Goal: Information Seeking & Learning: Learn about a topic

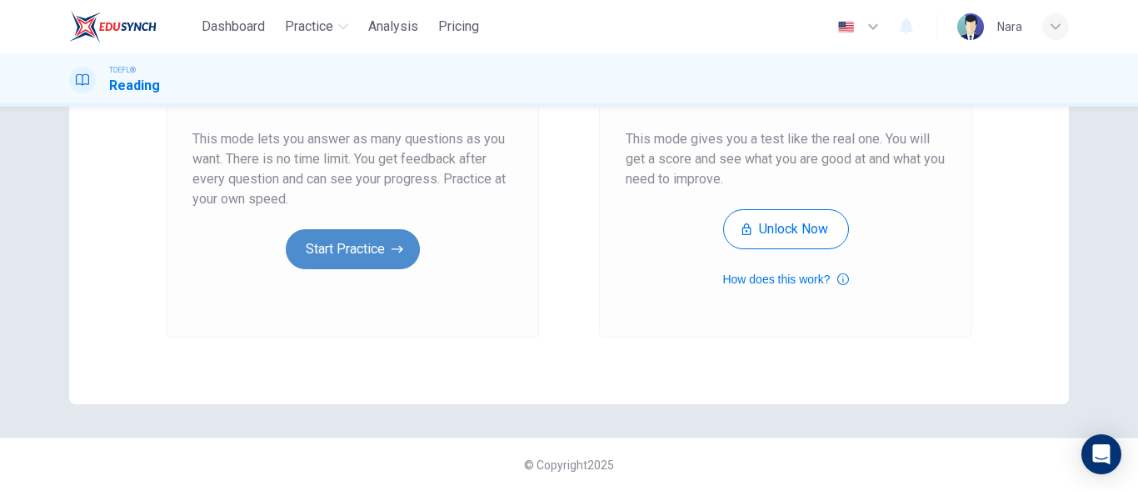
click at [312, 246] on button "Start Practice" at bounding box center [353, 249] width 134 height 40
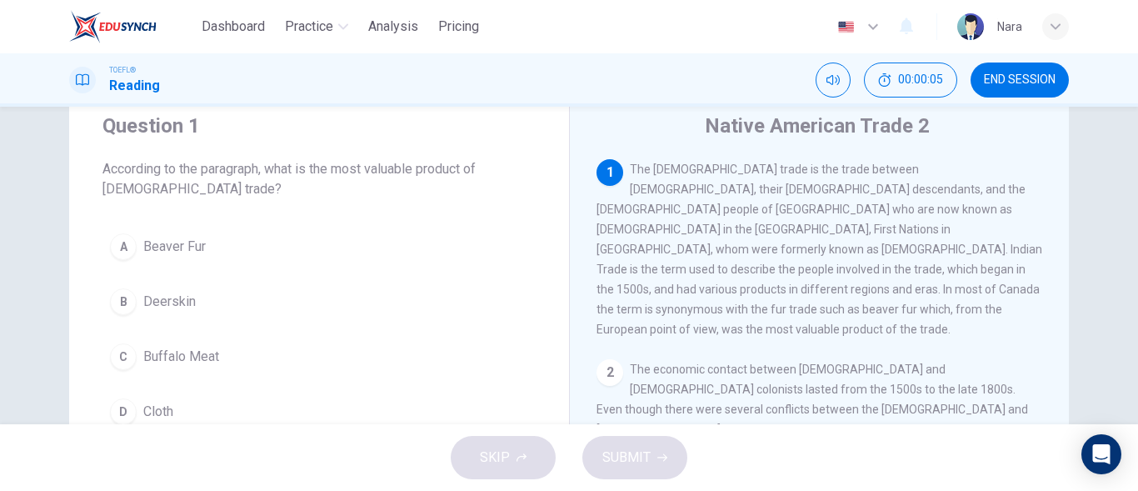
scroll to position [83, 0]
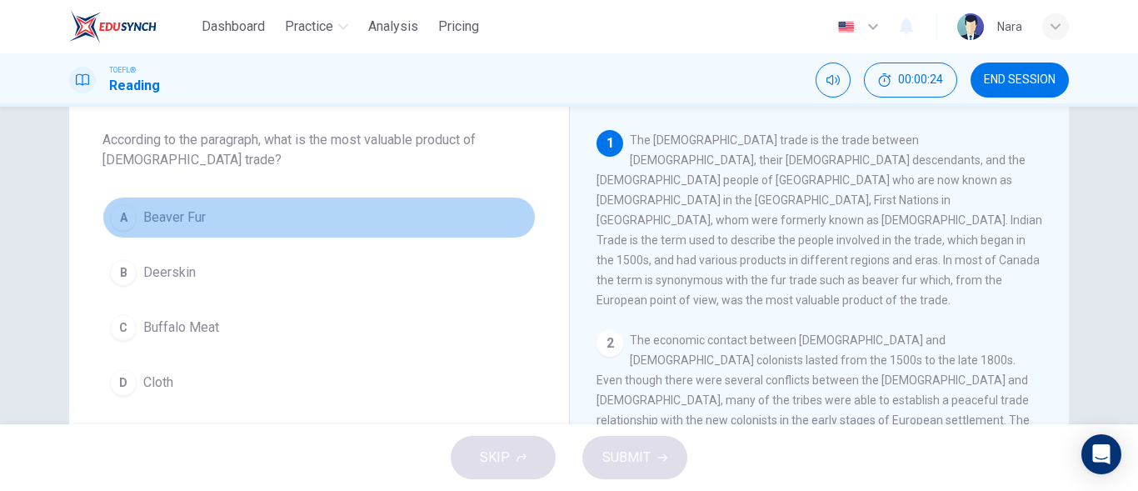
click at [307, 217] on button "A Beaver Fur" at bounding box center [318, 218] width 433 height 42
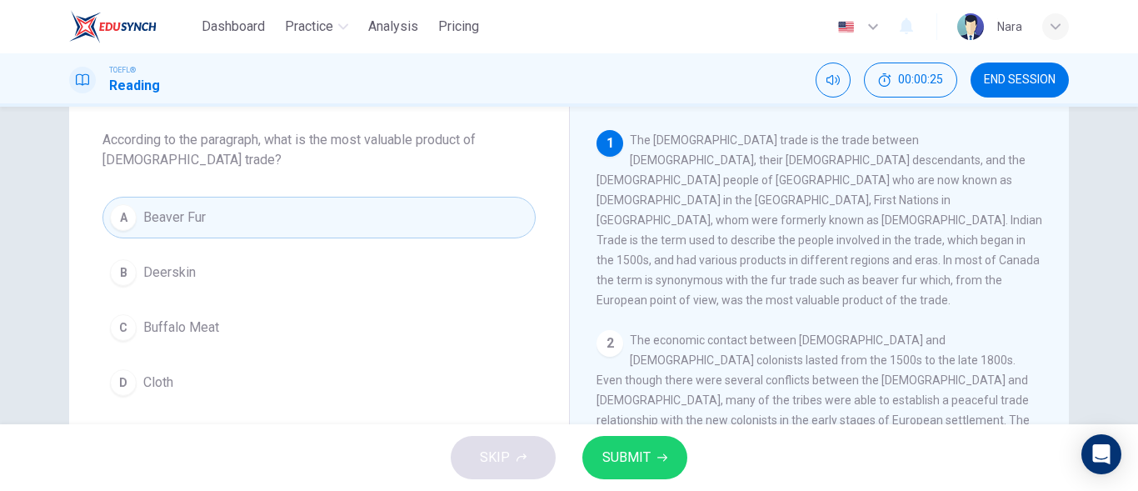
click at [627, 450] on span "SUBMIT" at bounding box center [626, 457] width 48 height 23
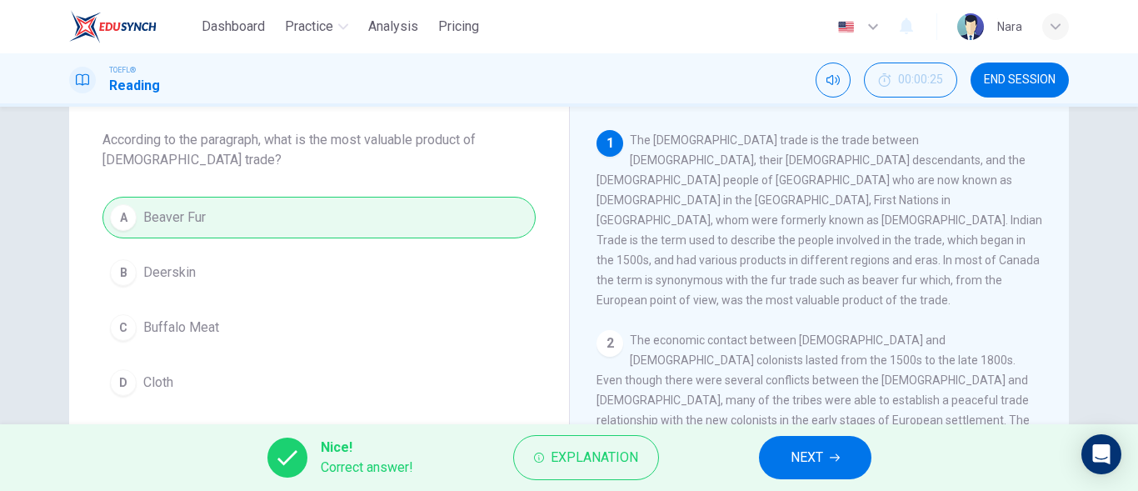
click at [804, 459] on span "NEXT" at bounding box center [807, 457] width 32 height 23
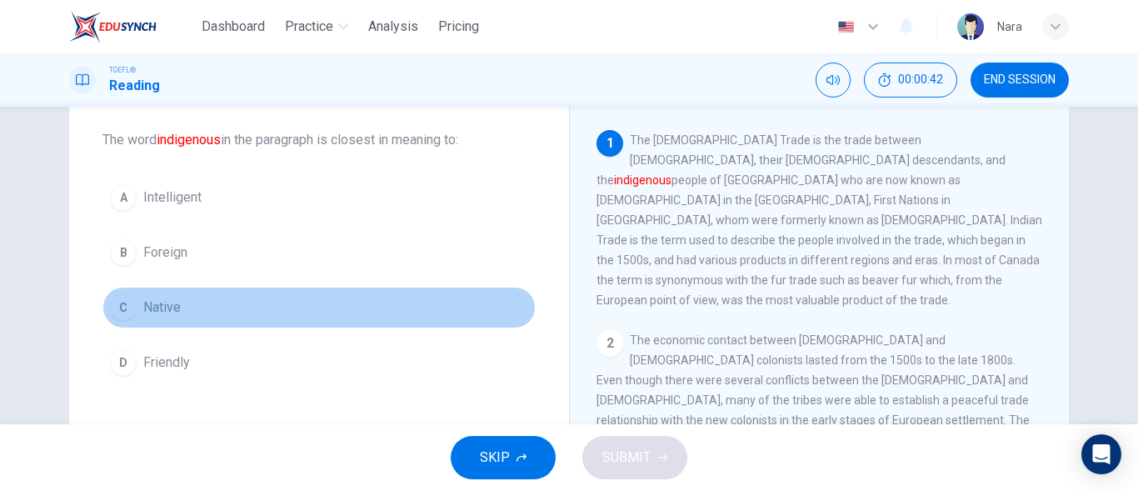
click at [187, 302] on button "C Native" at bounding box center [318, 308] width 433 height 42
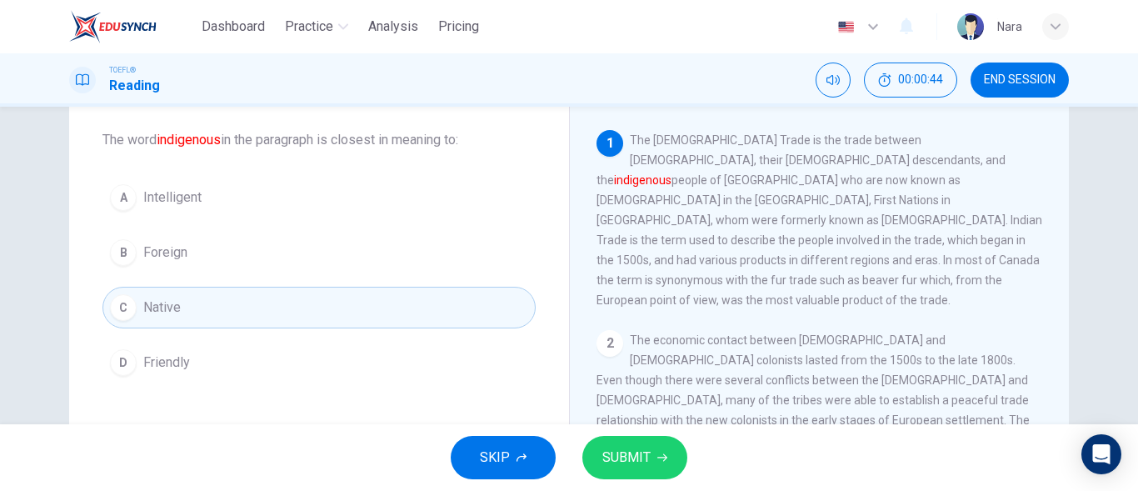
click at [667, 445] on button "SUBMIT" at bounding box center [634, 457] width 105 height 43
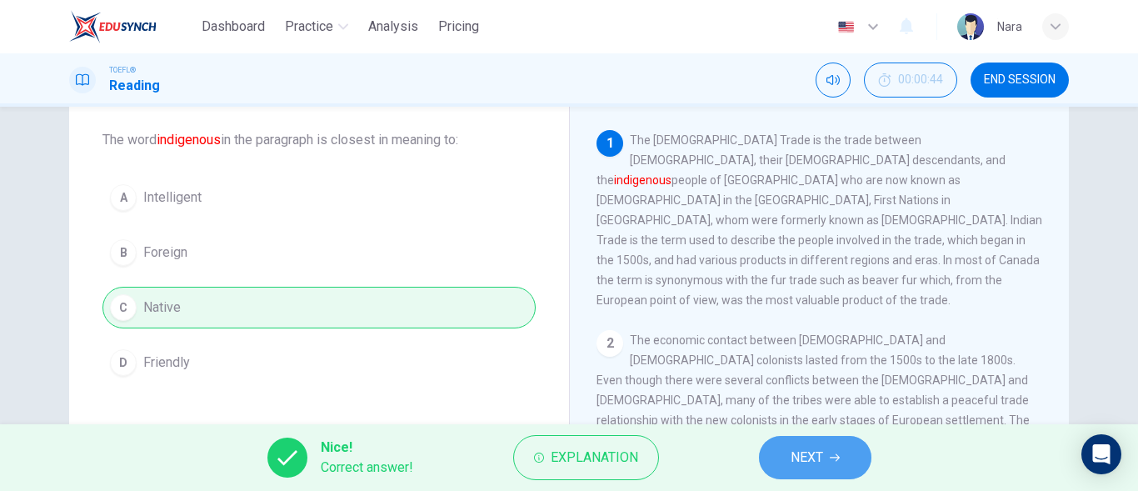
drag, startPoint x: 789, startPoint y: 442, endPoint x: 781, endPoint y: 438, distance: 9.0
click at [790, 441] on button "NEXT" at bounding box center [815, 457] width 112 height 43
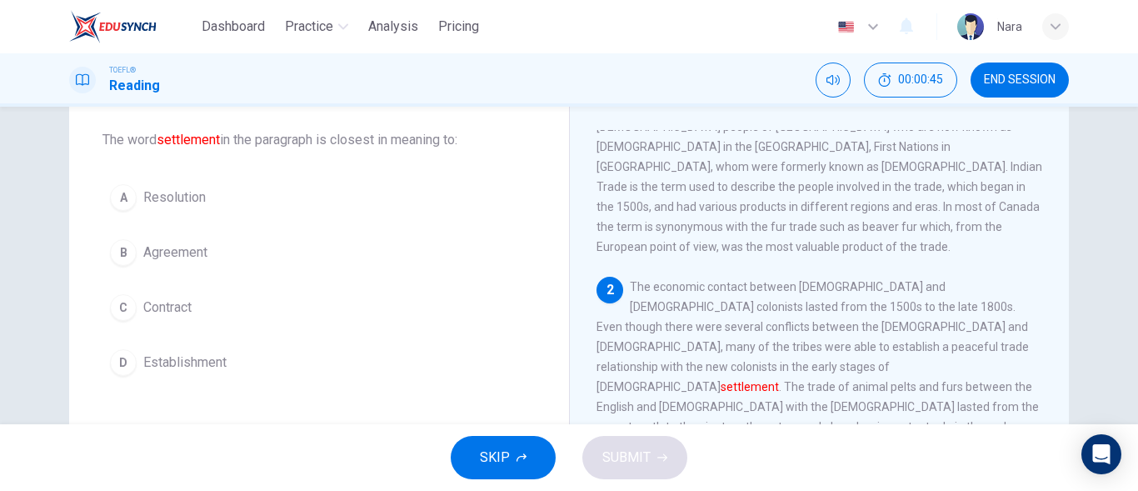
scroll to position [103, 0]
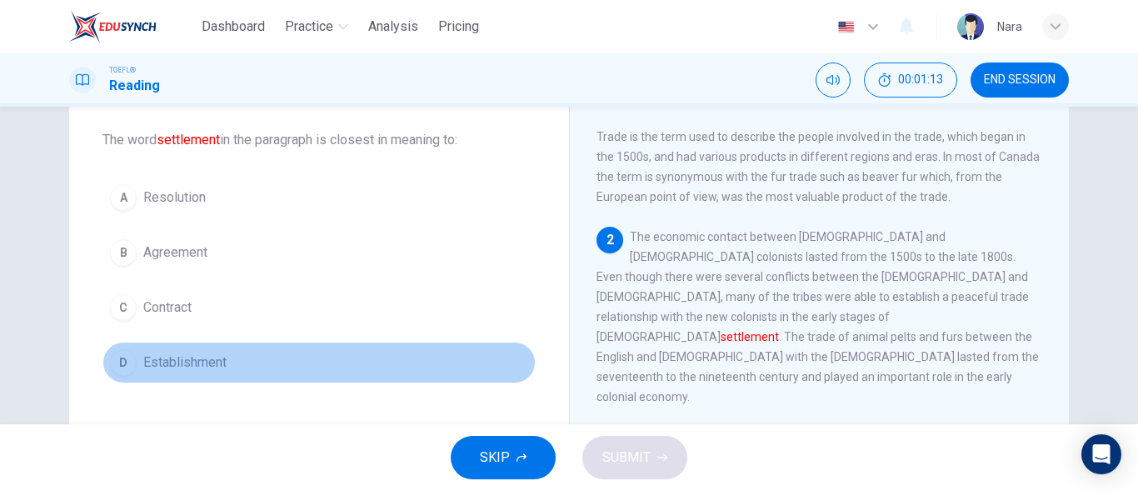
click at [232, 366] on button "D Establishment" at bounding box center [318, 363] width 433 height 42
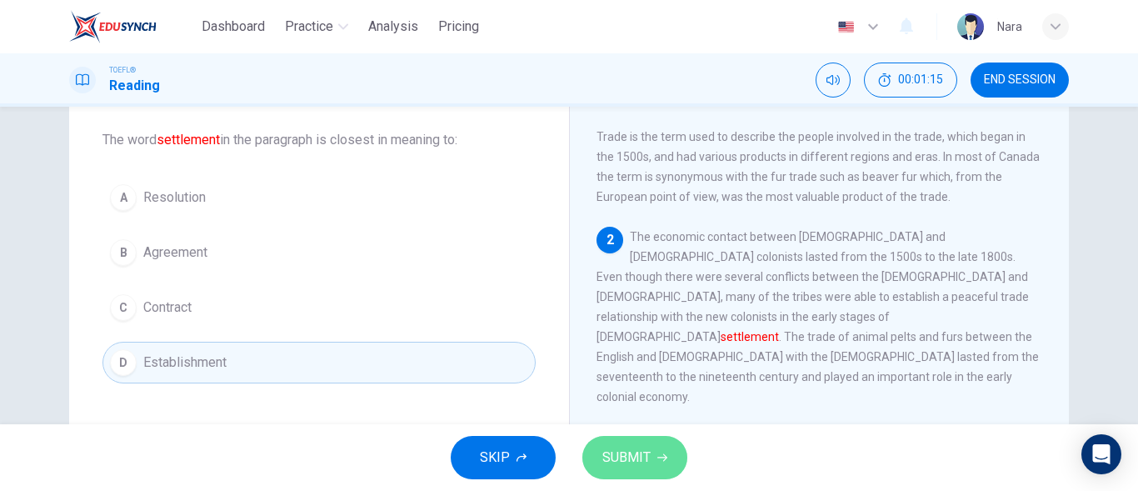
click at [629, 462] on span "SUBMIT" at bounding box center [626, 457] width 48 height 23
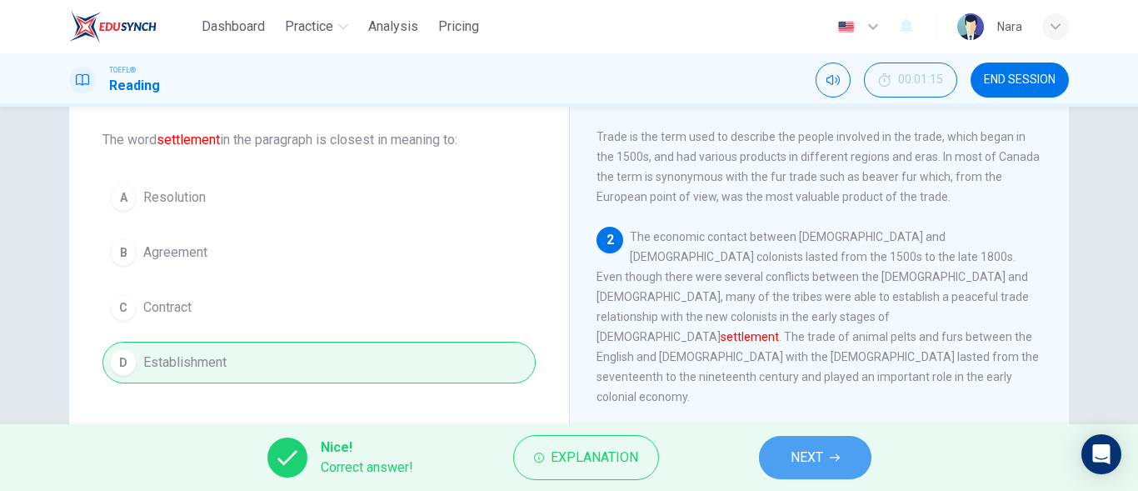
click at [791, 453] on span "NEXT" at bounding box center [807, 457] width 32 height 23
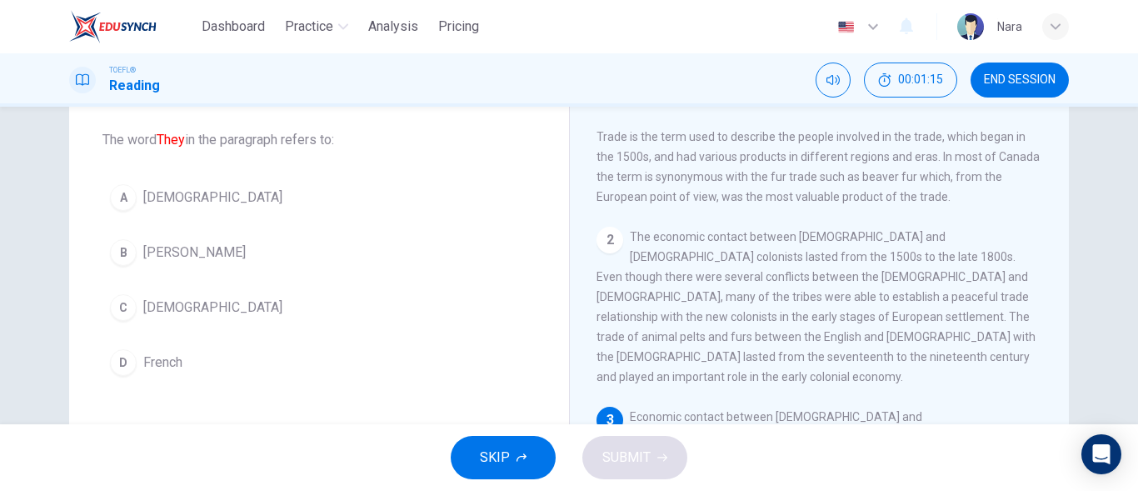
scroll to position [227, 0]
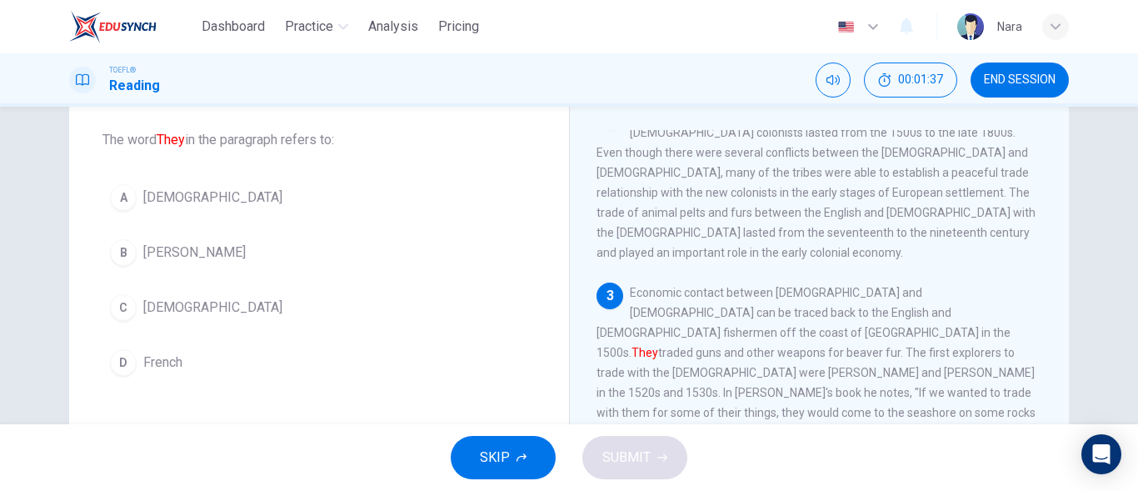
click at [298, 300] on button "C [DEMOGRAPHIC_DATA]" at bounding box center [318, 308] width 433 height 42
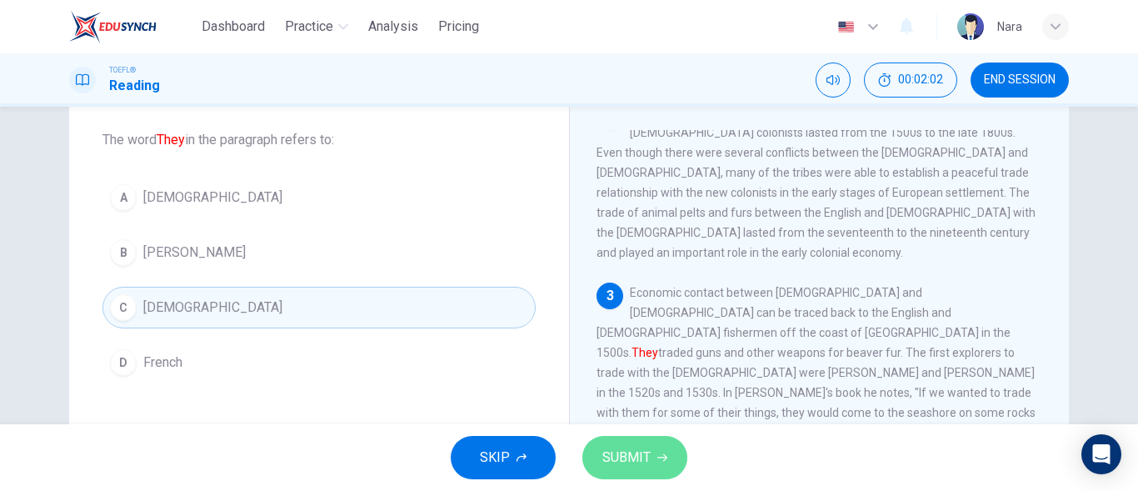
click at [645, 450] on span "SUBMIT" at bounding box center [626, 457] width 48 height 23
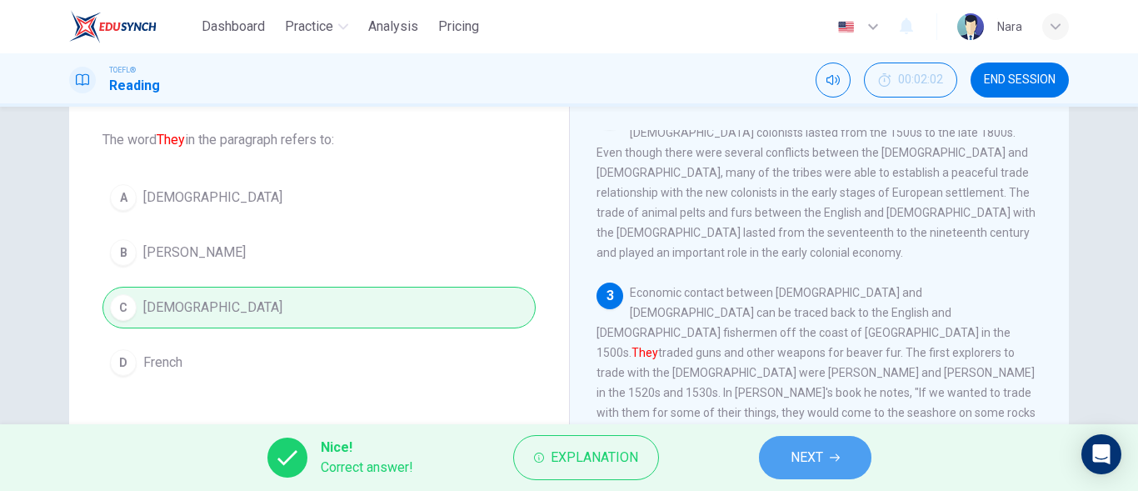
click at [784, 450] on button "NEXT" at bounding box center [815, 457] width 112 height 43
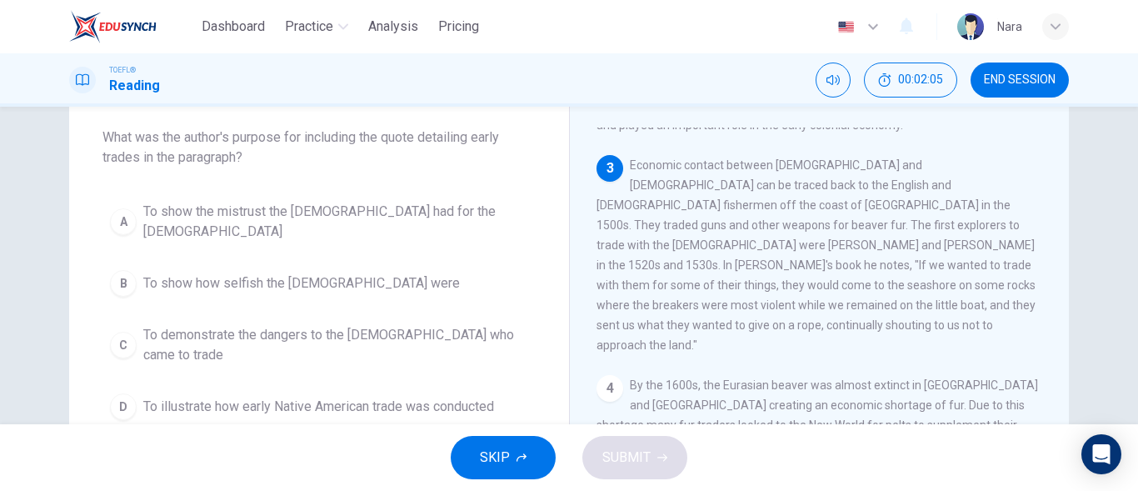
scroll to position [83, 0]
click at [337, 399] on span "To illustrate how early Native American trade was conducted" at bounding box center [318, 409] width 351 height 20
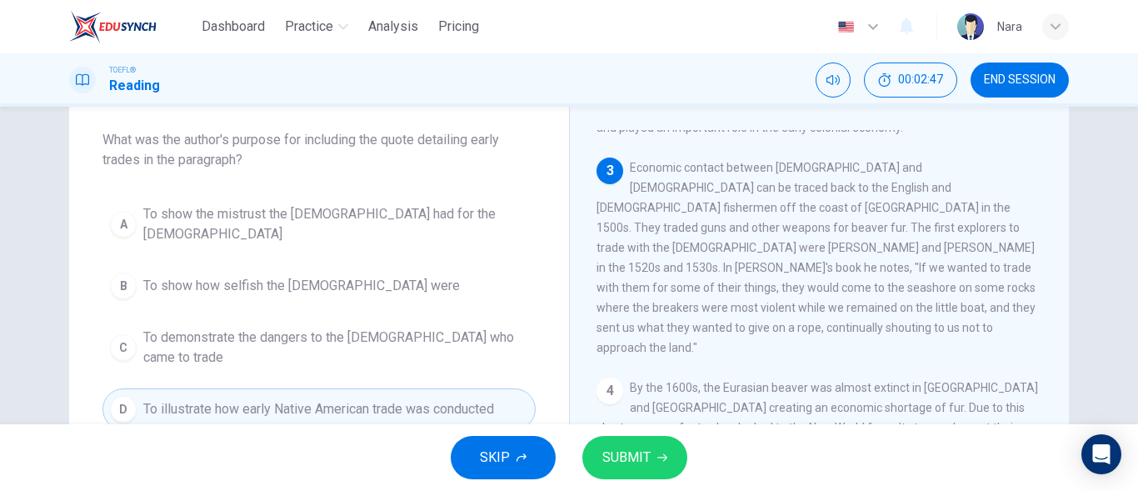
click at [621, 461] on span "SUBMIT" at bounding box center [626, 457] width 48 height 23
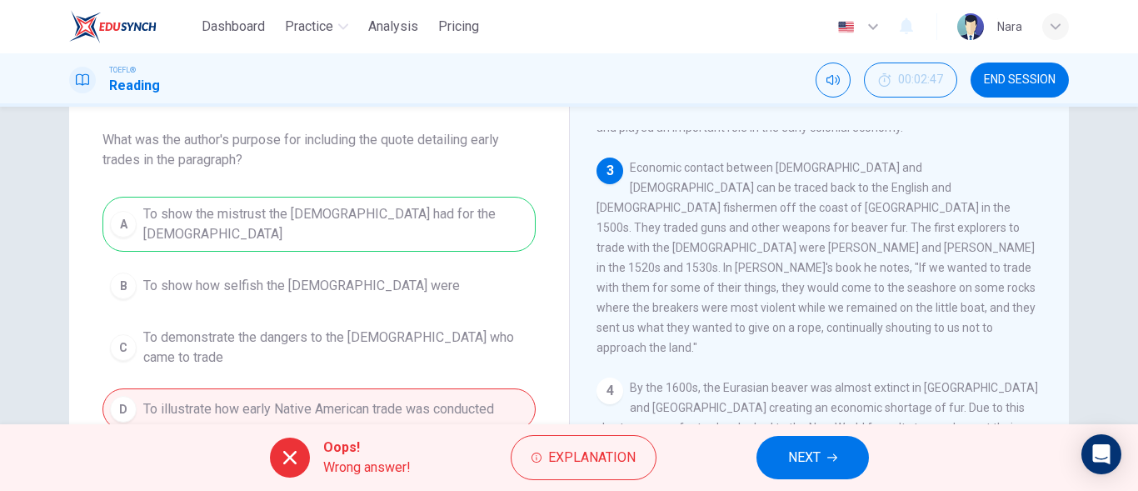
click at [822, 459] on button "NEXT" at bounding box center [813, 457] width 112 height 43
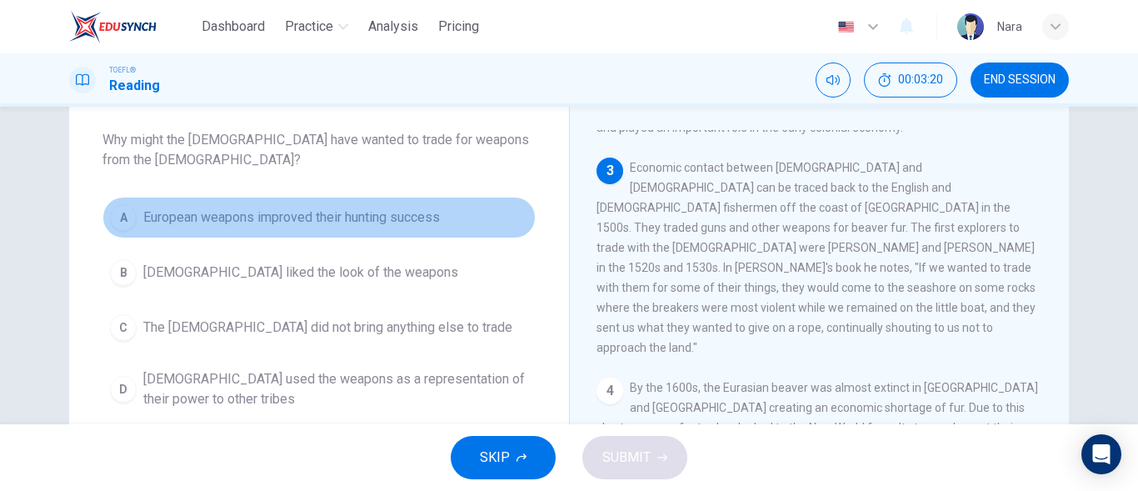
click at [276, 227] on button "A European weapons improved their hunting success" at bounding box center [318, 218] width 433 height 42
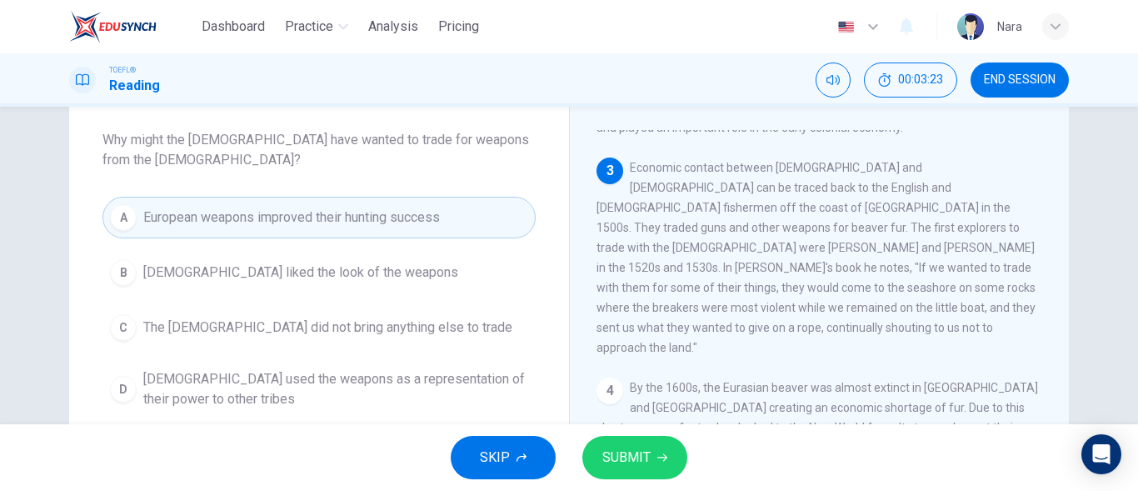
click at [280, 399] on span "[DEMOGRAPHIC_DATA] used the weapons as a representation of their power to other…" at bounding box center [335, 389] width 385 height 40
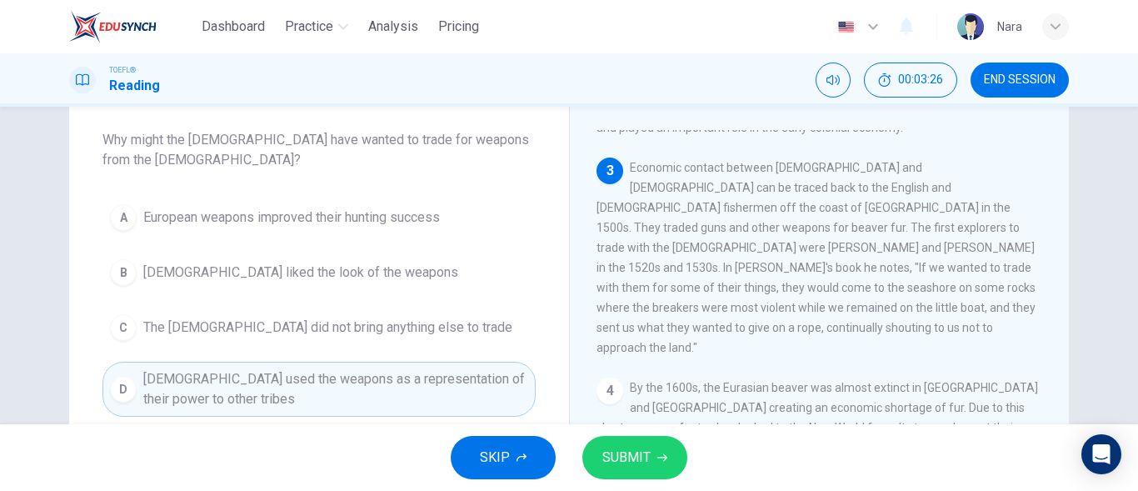
click at [624, 472] on button "SUBMIT" at bounding box center [634, 457] width 105 height 43
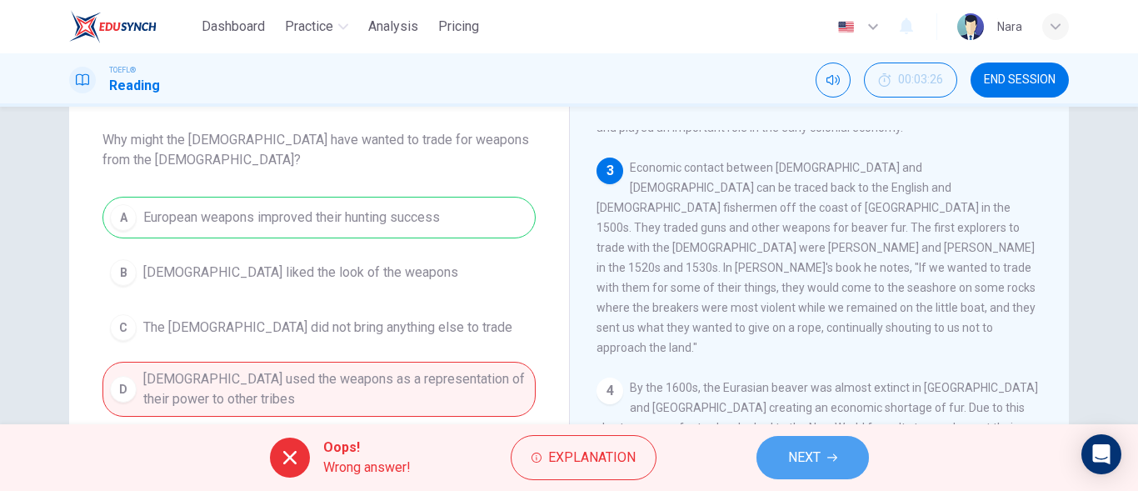
click at [796, 457] on span "NEXT" at bounding box center [804, 457] width 32 height 23
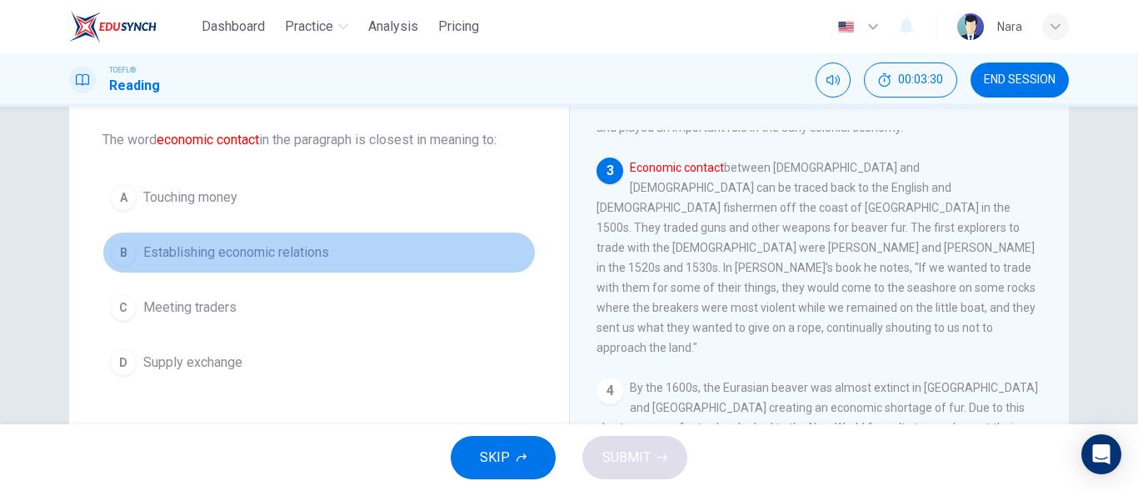
click at [273, 252] on span "Establishing economic relations" at bounding box center [236, 252] width 186 height 20
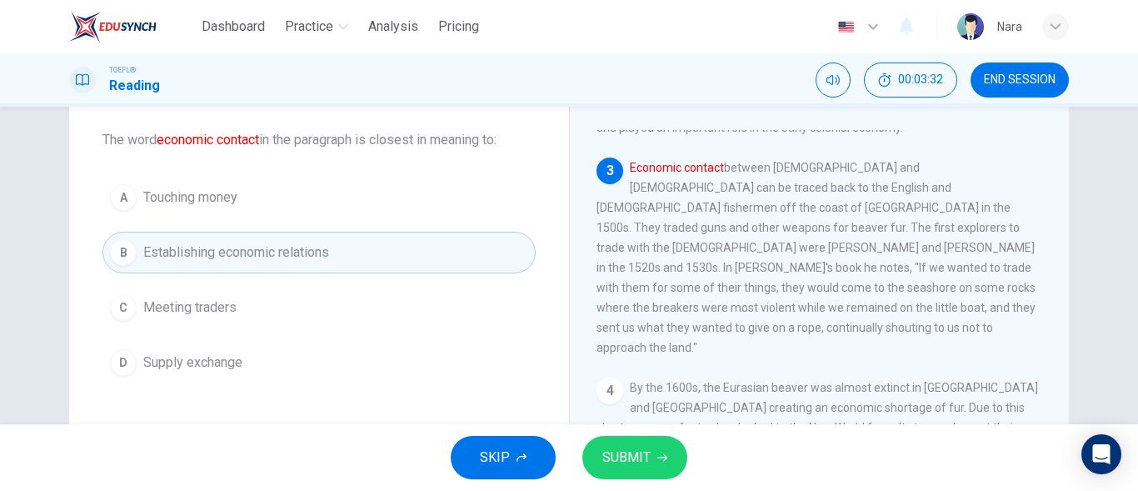
click at [669, 474] on button "SUBMIT" at bounding box center [634, 457] width 105 height 43
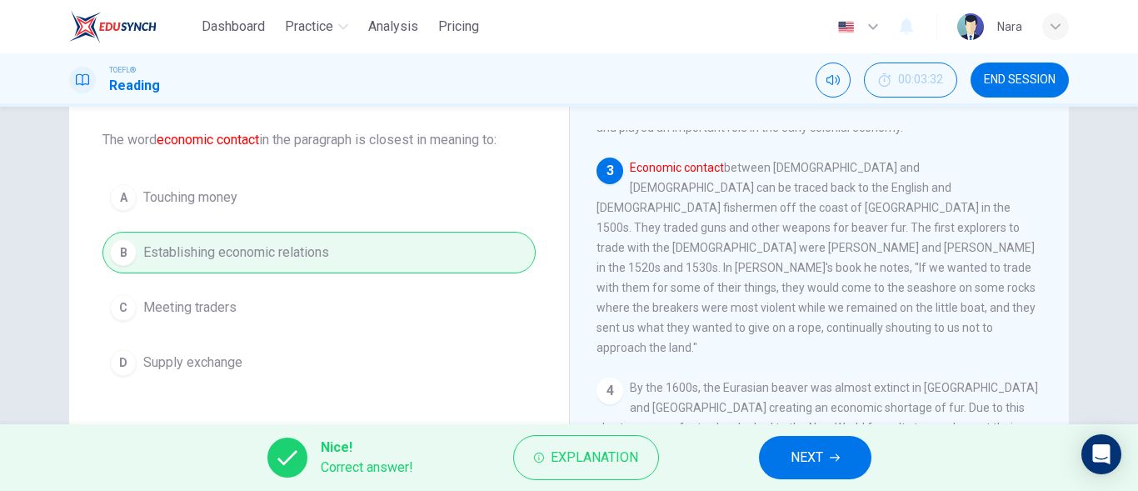
click at [831, 457] on icon "button" at bounding box center [835, 457] width 10 height 10
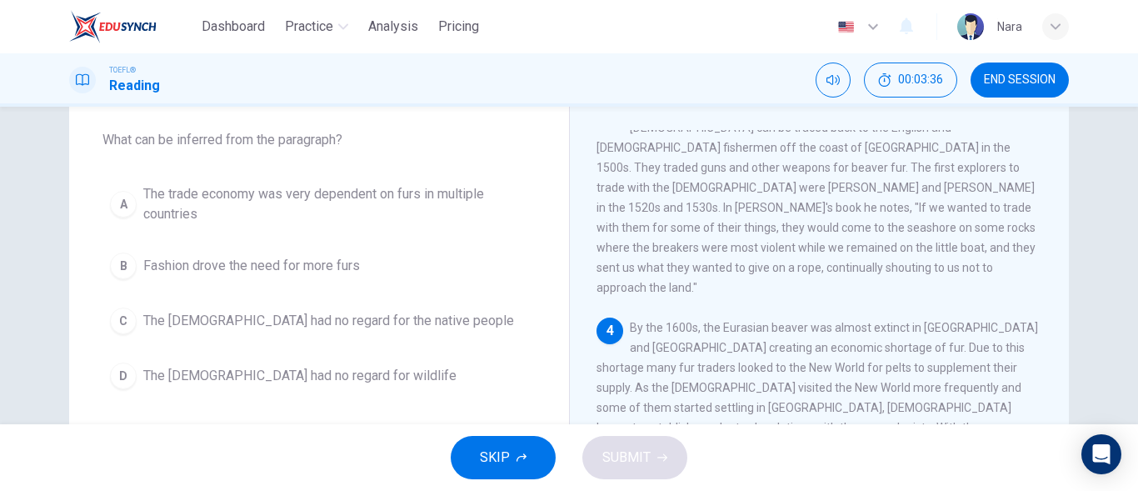
scroll to position [500, 0]
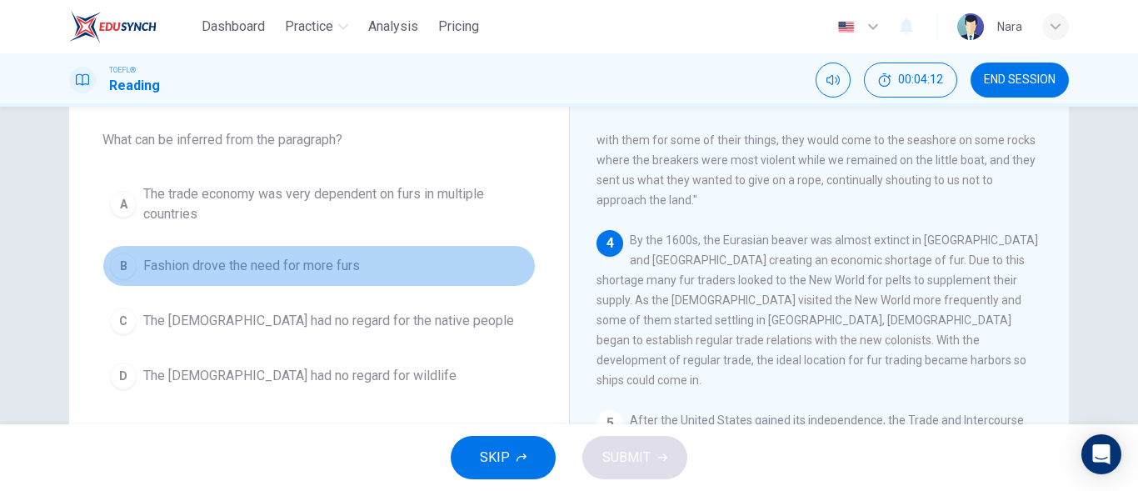
click at [252, 276] on button "B Fashion drove the need for more furs" at bounding box center [318, 266] width 433 height 42
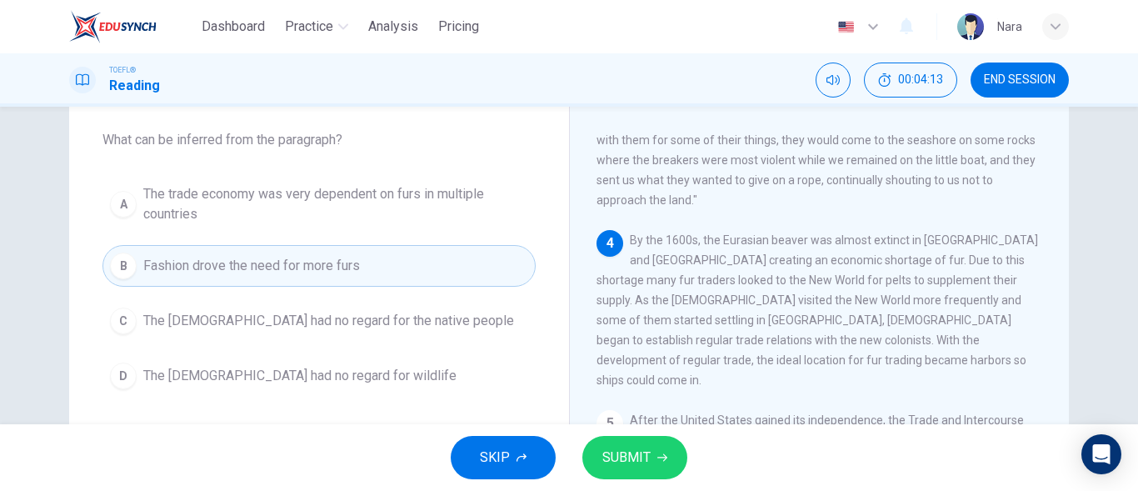
click at [639, 465] on span "SUBMIT" at bounding box center [626, 457] width 48 height 23
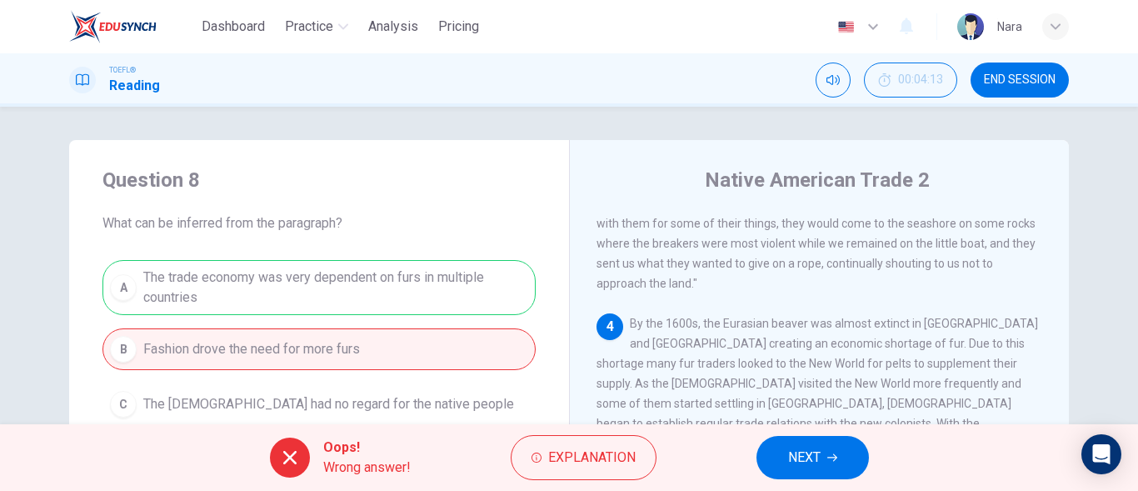
scroll to position [83, 0]
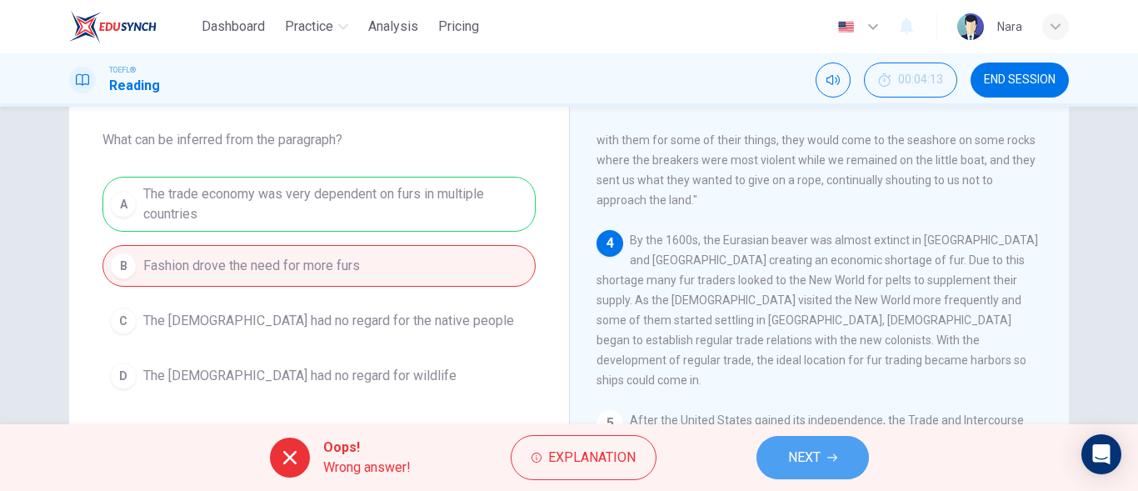
click at [776, 449] on button "NEXT" at bounding box center [813, 457] width 112 height 43
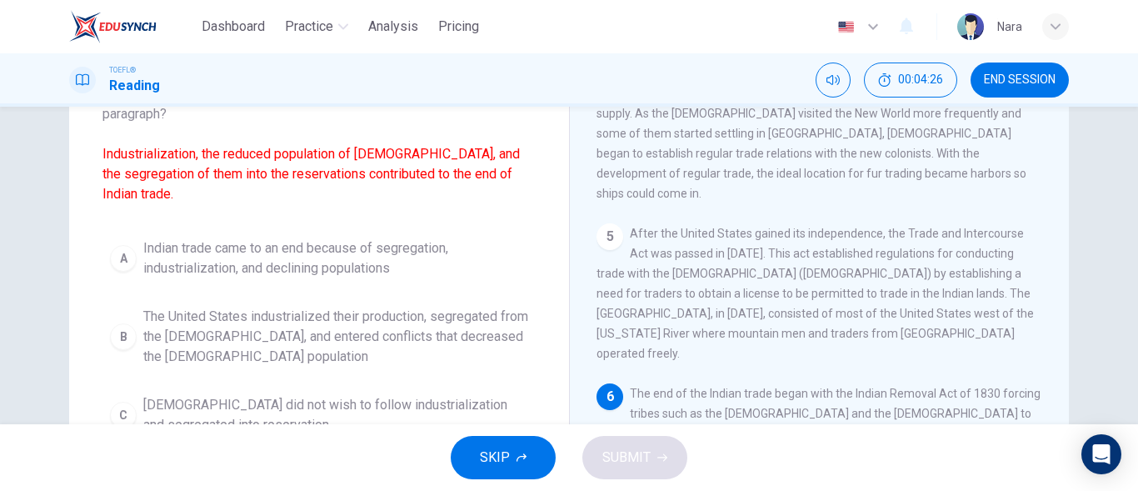
scroll to position [167, 0]
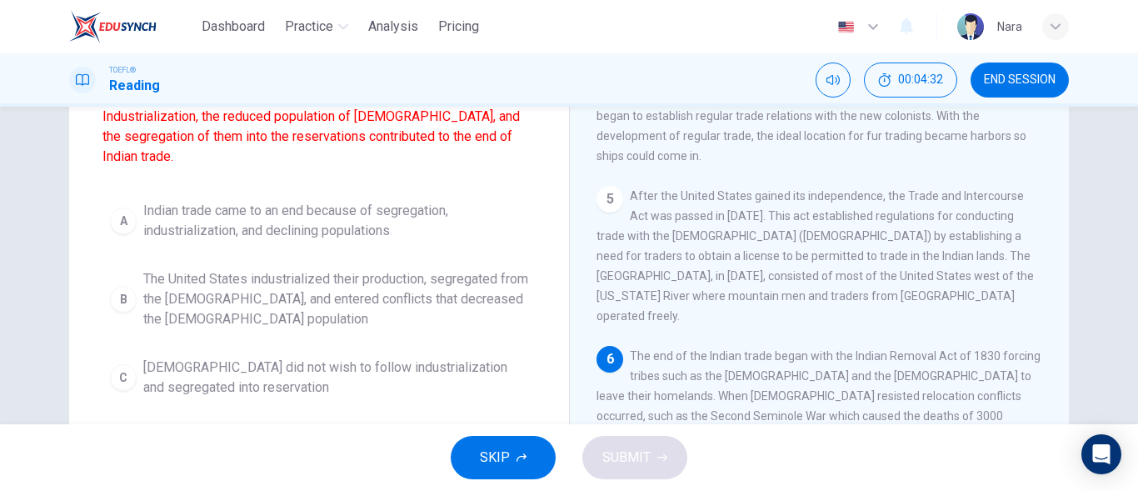
click at [306, 314] on span "The United States industrialized their production, segregated from the [DEMOGRA…" at bounding box center [335, 299] width 385 height 60
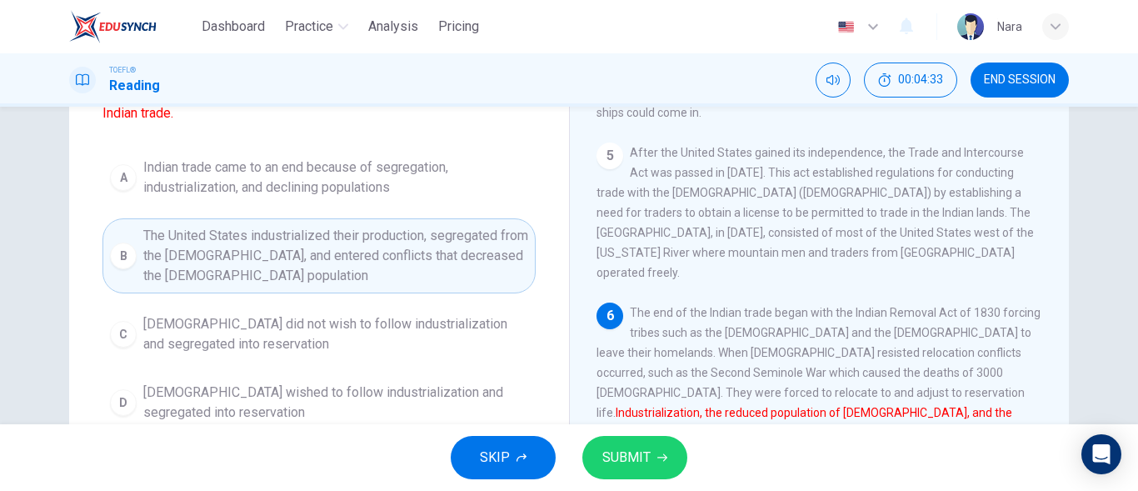
scroll to position [250, 0]
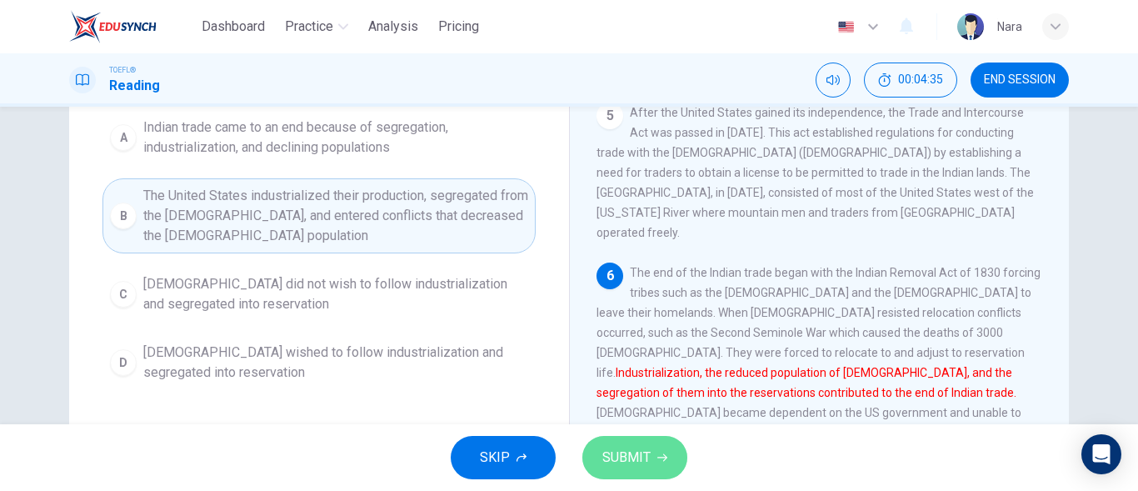
click at [607, 471] on button "SUBMIT" at bounding box center [634, 457] width 105 height 43
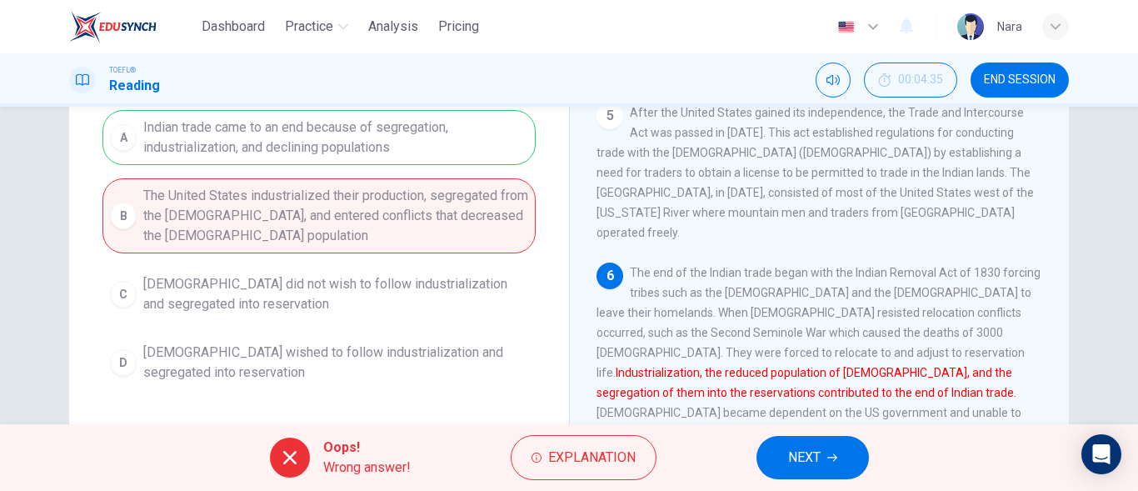
click at [808, 463] on span "NEXT" at bounding box center [804, 457] width 32 height 23
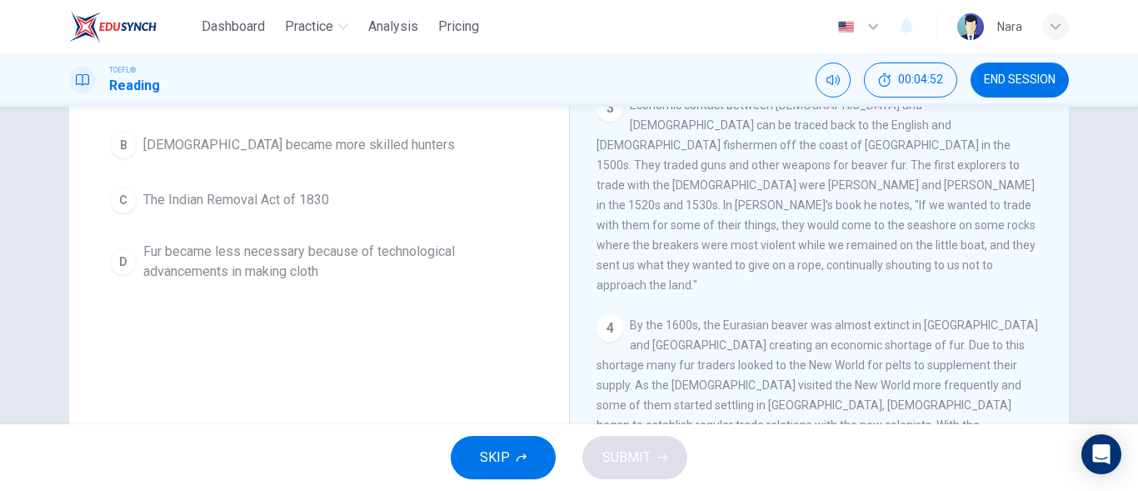
scroll to position [162, 0]
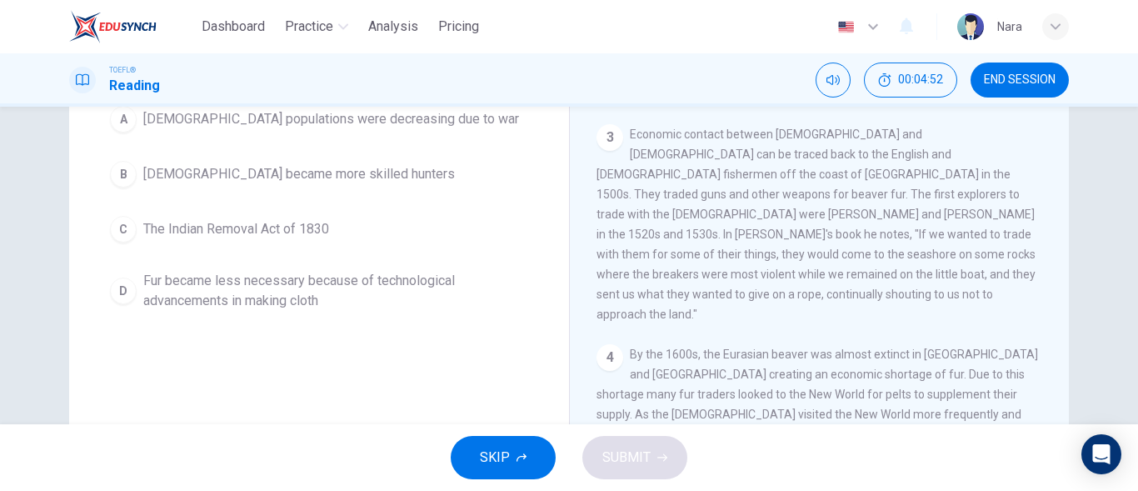
click at [191, 212] on button "C The Indian Removal Act of 1830" at bounding box center [318, 229] width 433 height 42
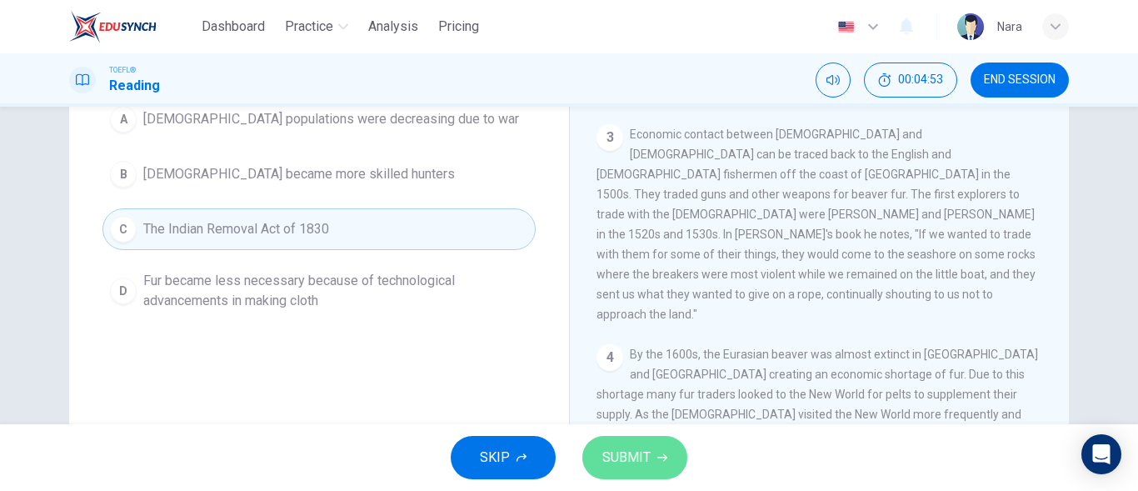
click at [638, 443] on button "SUBMIT" at bounding box center [634, 457] width 105 height 43
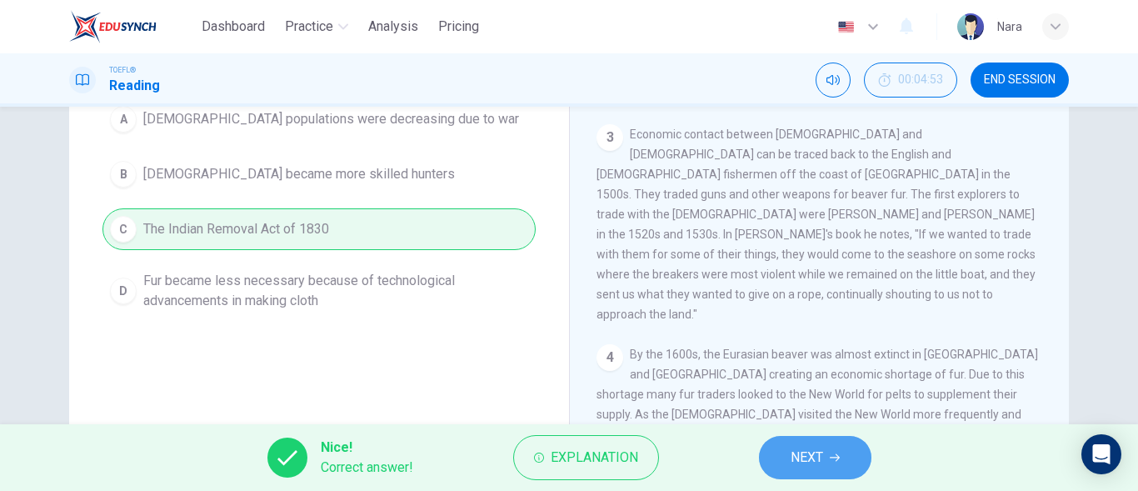
click at [815, 459] on span "NEXT" at bounding box center [807, 457] width 32 height 23
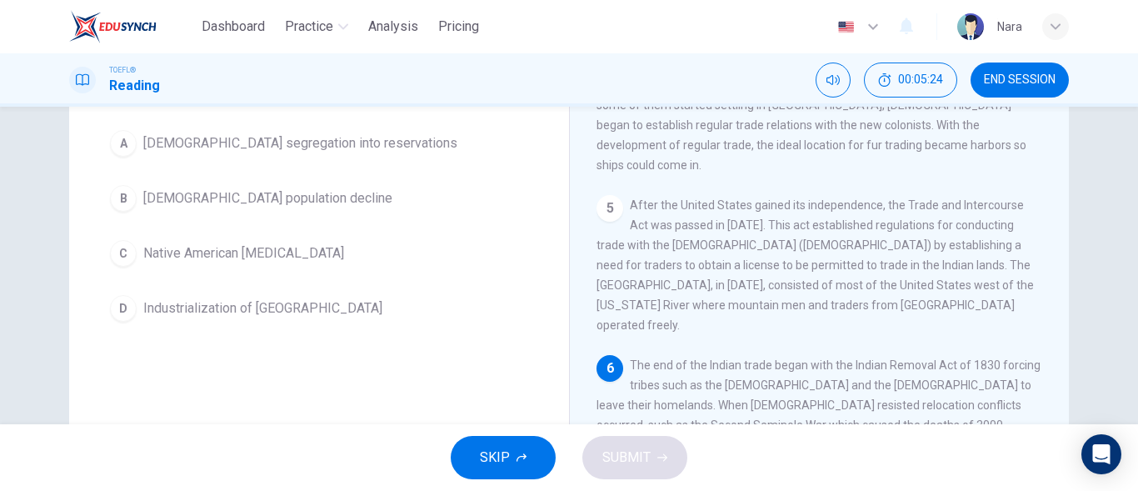
scroll to position [78, 0]
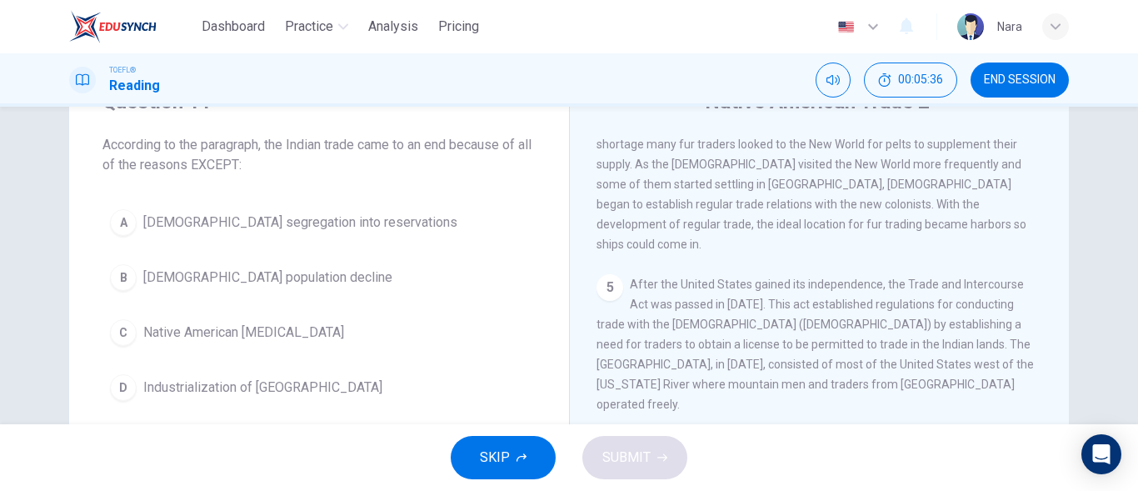
click at [220, 402] on button "D Industrialization of [GEOGRAPHIC_DATA]" at bounding box center [318, 388] width 433 height 42
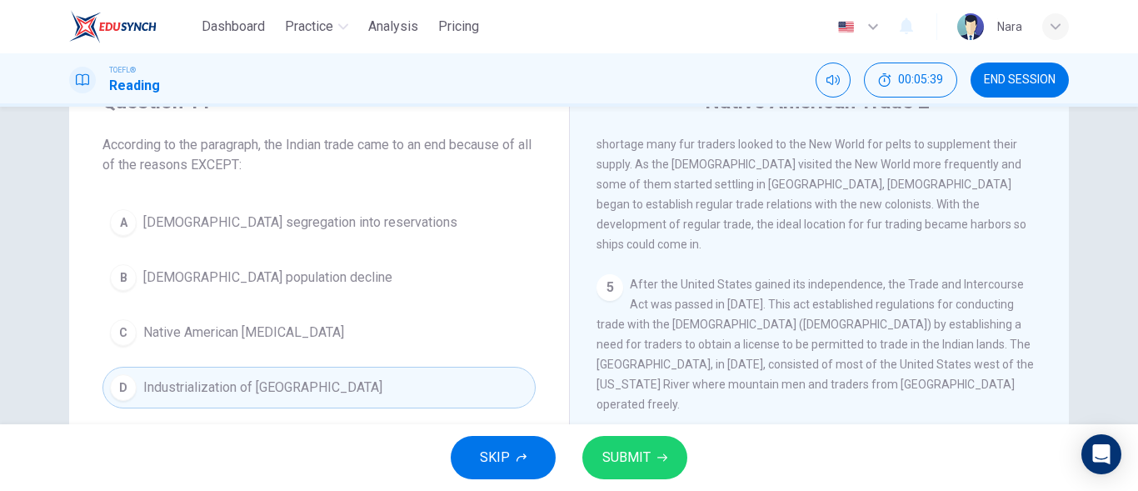
click at [319, 324] on button "C [DEMOGRAPHIC_DATA] [MEDICAL_DATA]" at bounding box center [318, 333] width 433 height 42
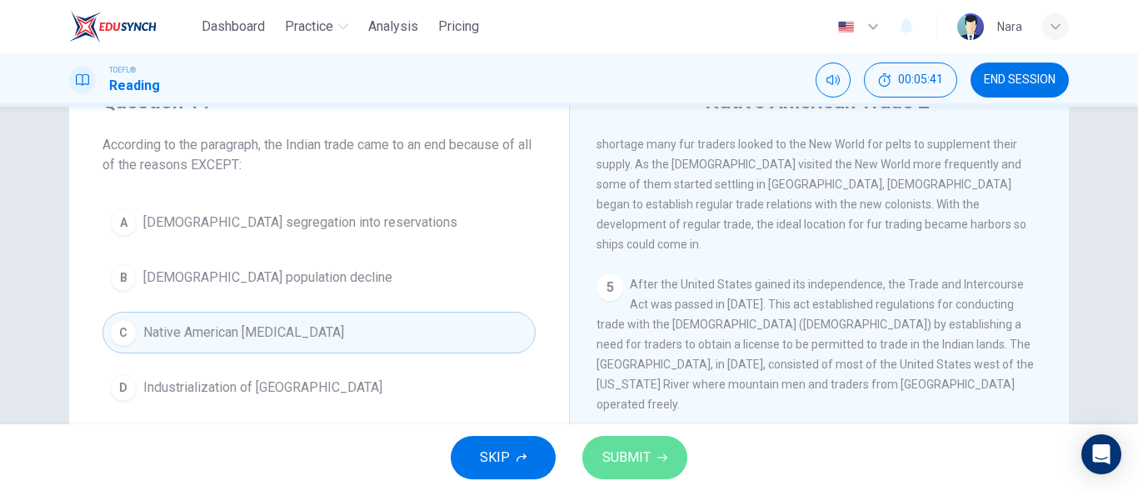
click at [659, 467] on button "SUBMIT" at bounding box center [634, 457] width 105 height 43
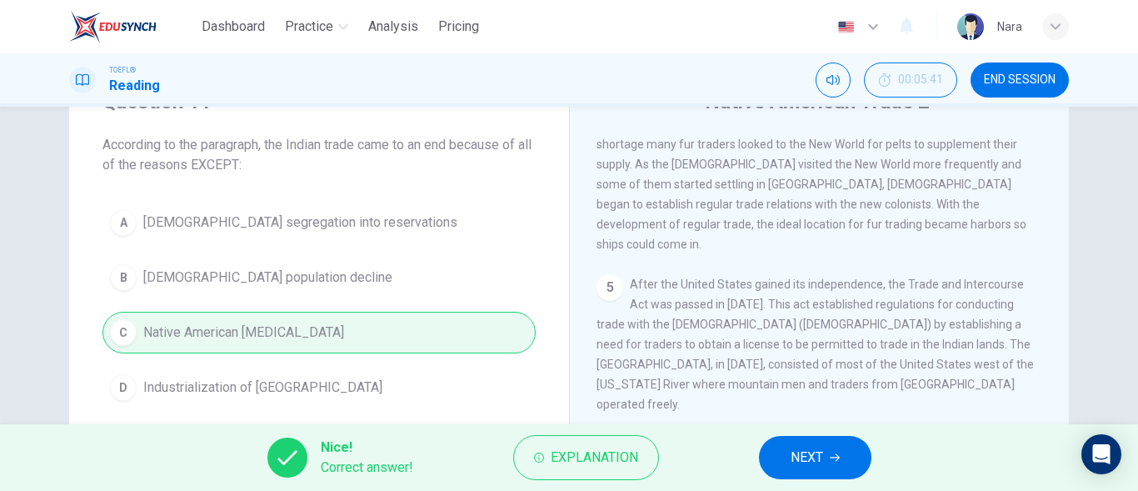
click at [806, 457] on span "NEXT" at bounding box center [807, 457] width 32 height 23
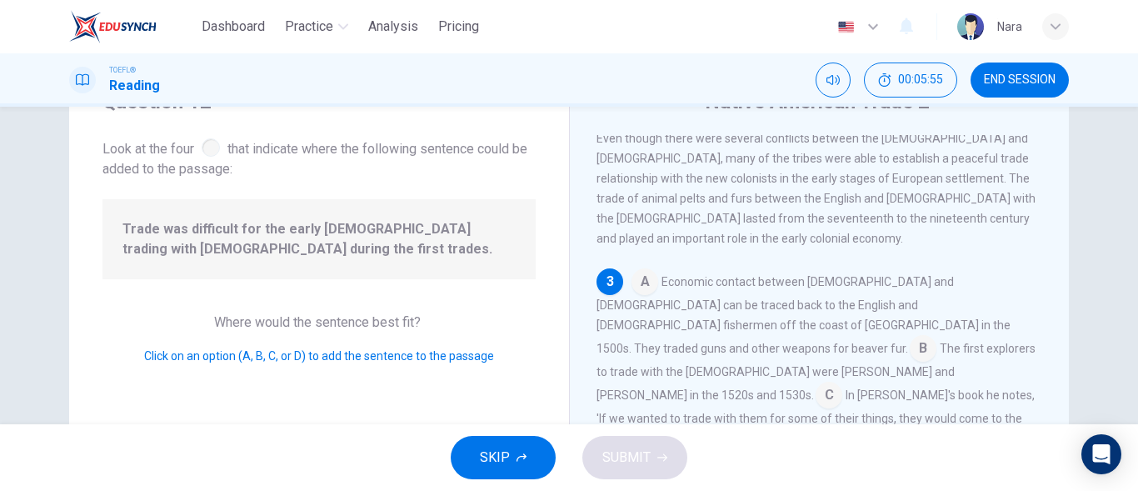
scroll to position [162, 0]
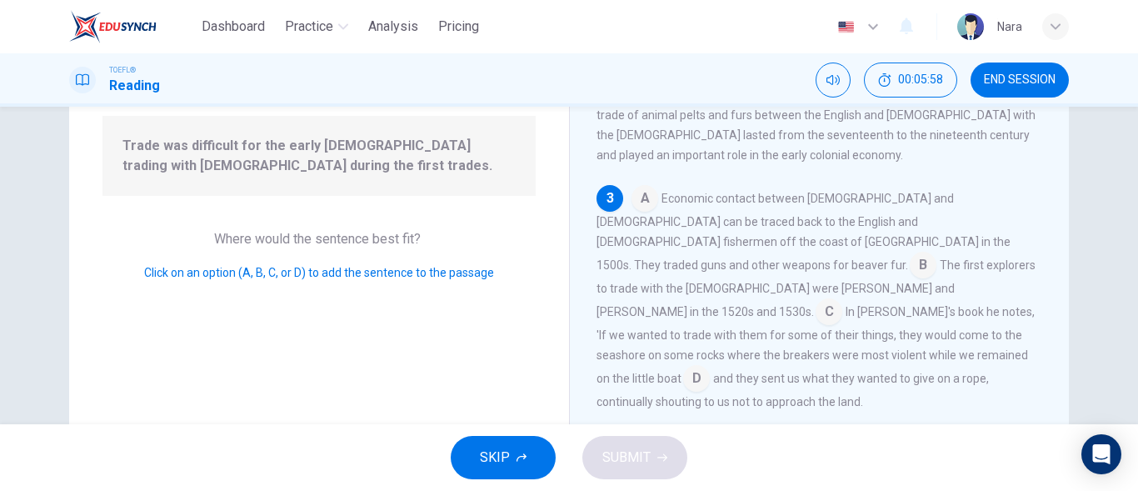
click at [423, 170] on span "Trade was difficult for the early [DEMOGRAPHIC_DATA] trading with [DEMOGRAPHIC_…" at bounding box center [318, 156] width 393 height 40
click at [639, 187] on input at bounding box center [645, 200] width 27 height 27
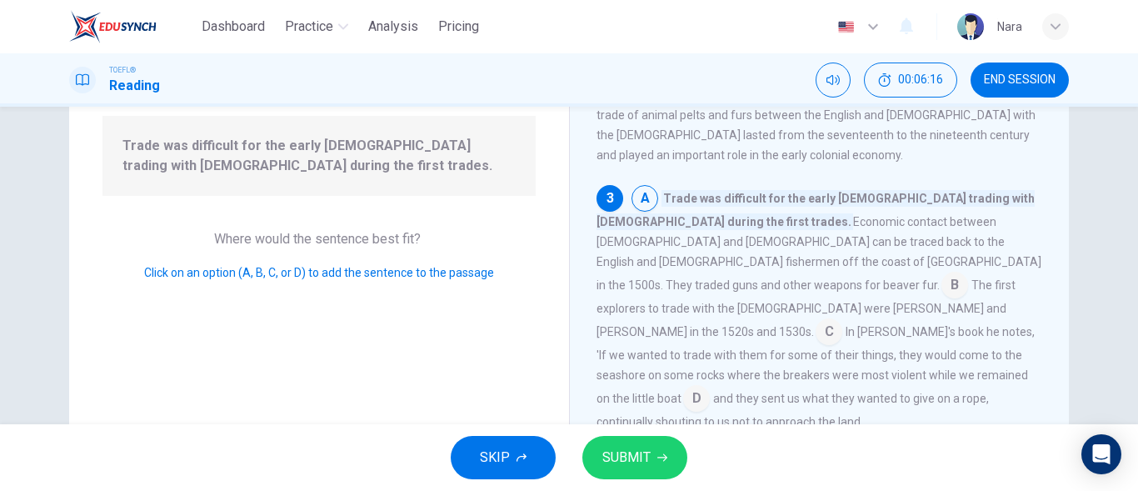
click at [626, 466] on span "SUBMIT" at bounding box center [626, 457] width 48 height 23
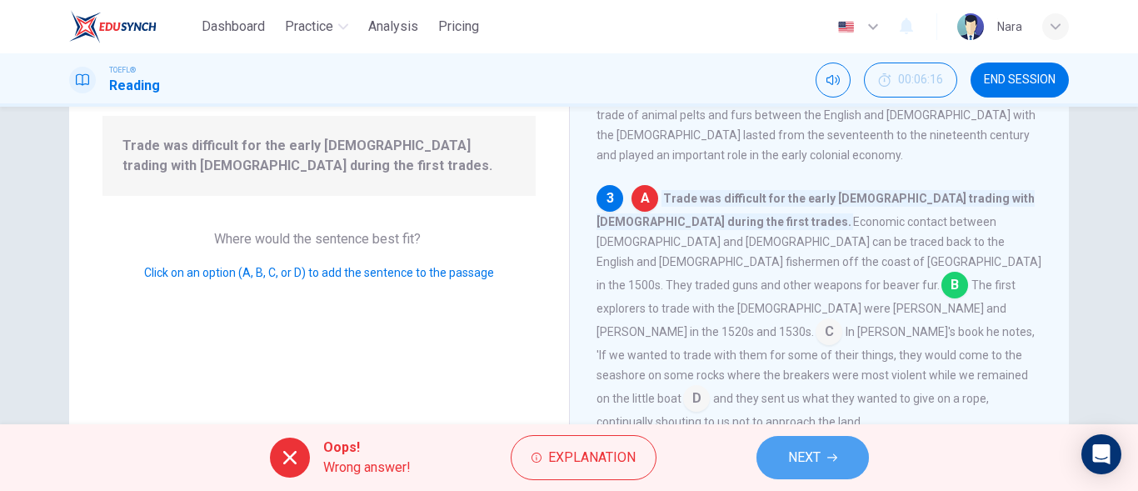
click at [814, 467] on span "NEXT" at bounding box center [804, 457] width 32 height 23
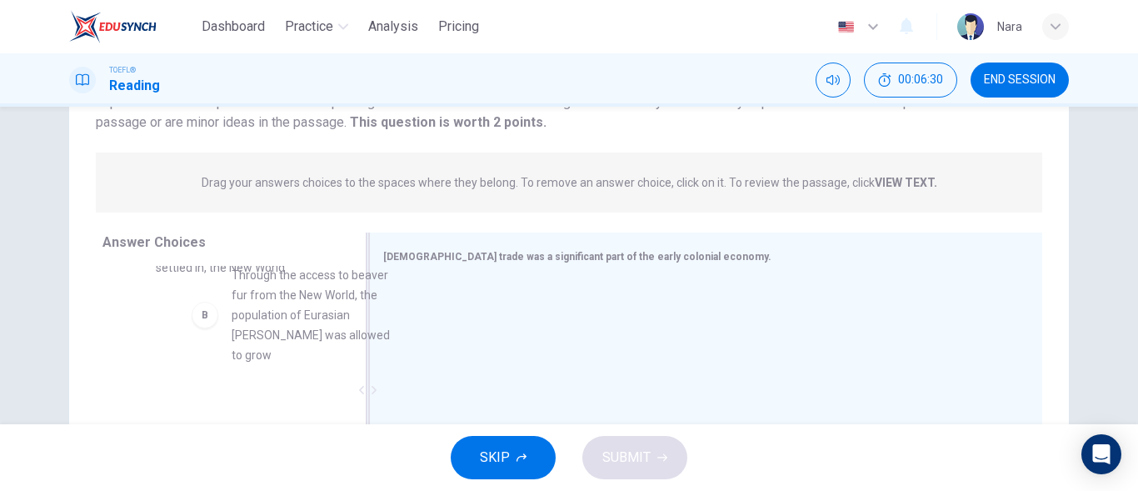
scroll to position [64, 0]
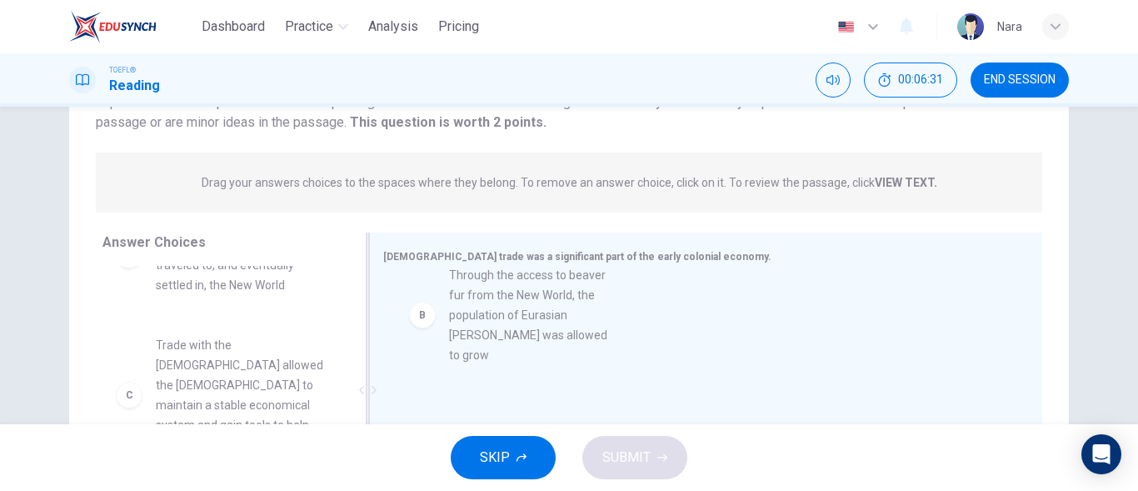
drag, startPoint x: 262, startPoint y: 331, endPoint x: 568, endPoint y: 331, distance: 305.8
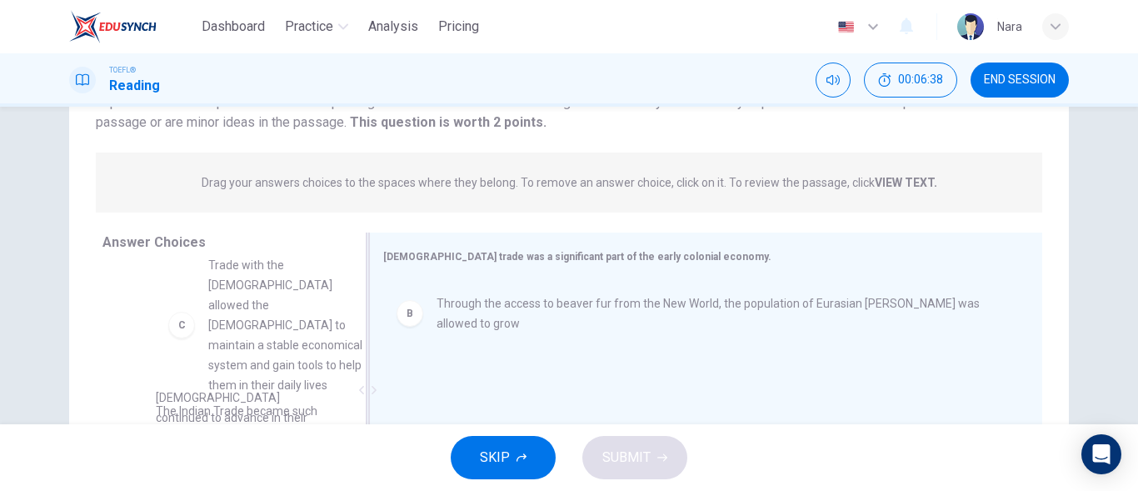
scroll to position [152, 0]
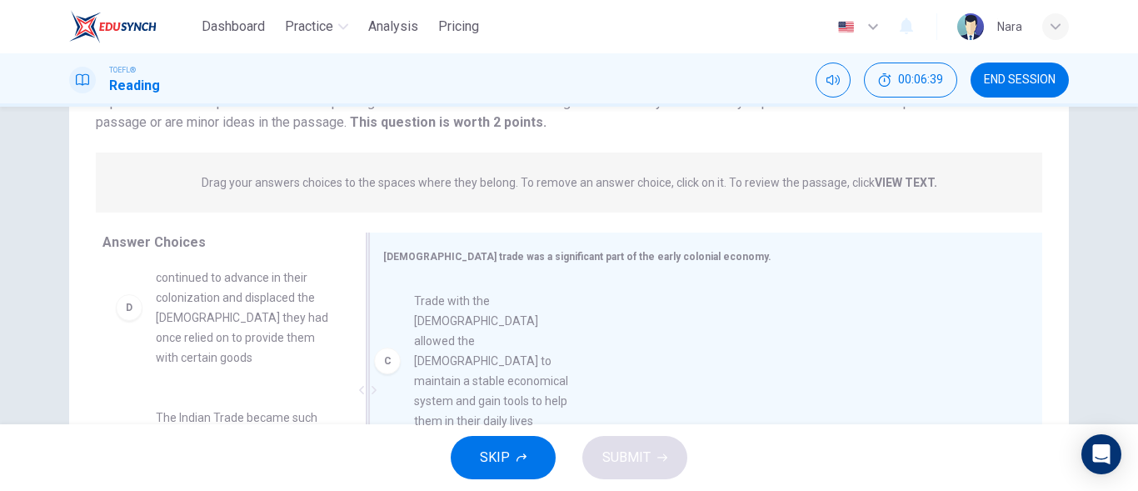
drag, startPoint x: 300, startPoint y: 326, endPoint x: 570, endPoint y: 376, distance: 274.5
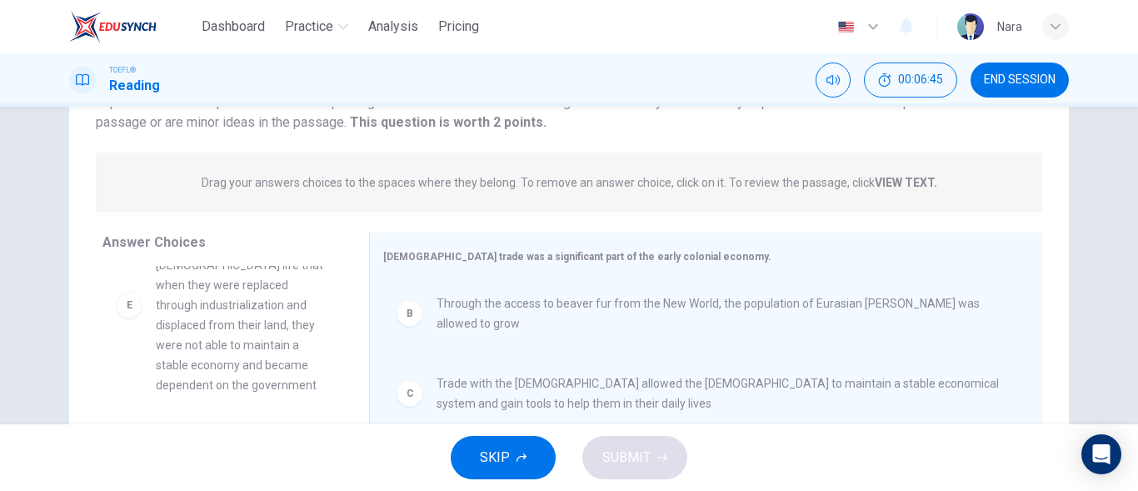
scroll to position [350, 0]
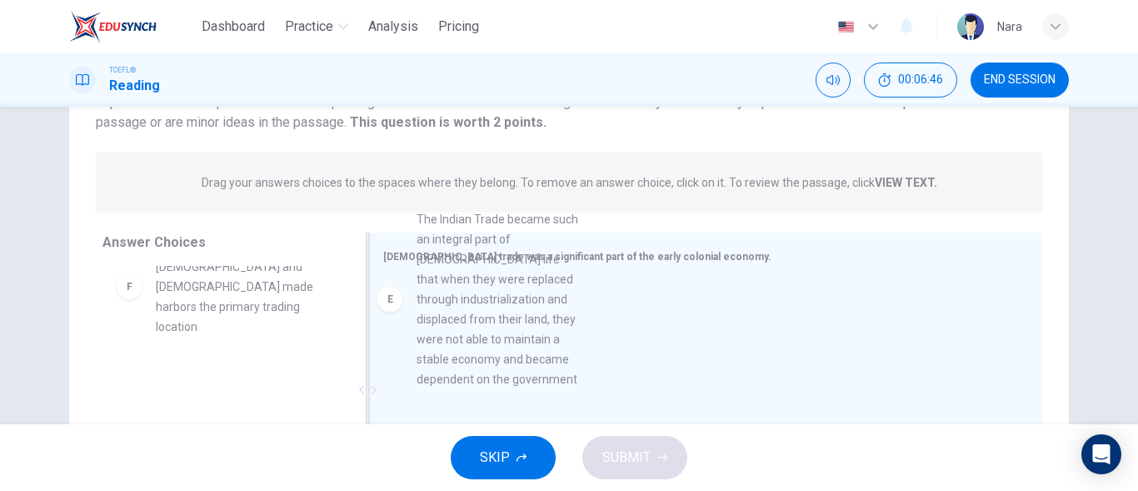
drag, startPoint x: 266, startPoint y: 359, endPoint x: 540, endPoint y: 359, distance: 274.1
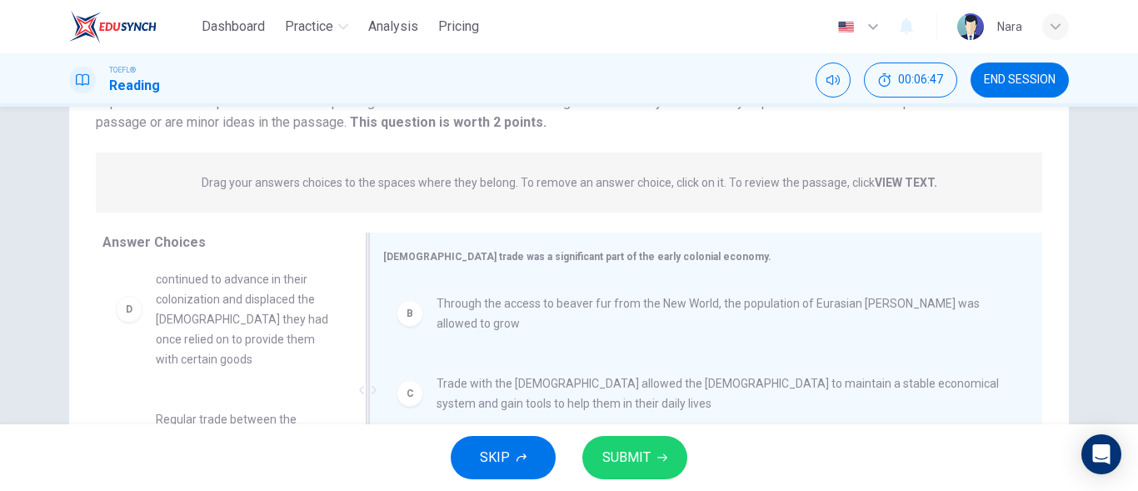
scroll to position [130, 0]
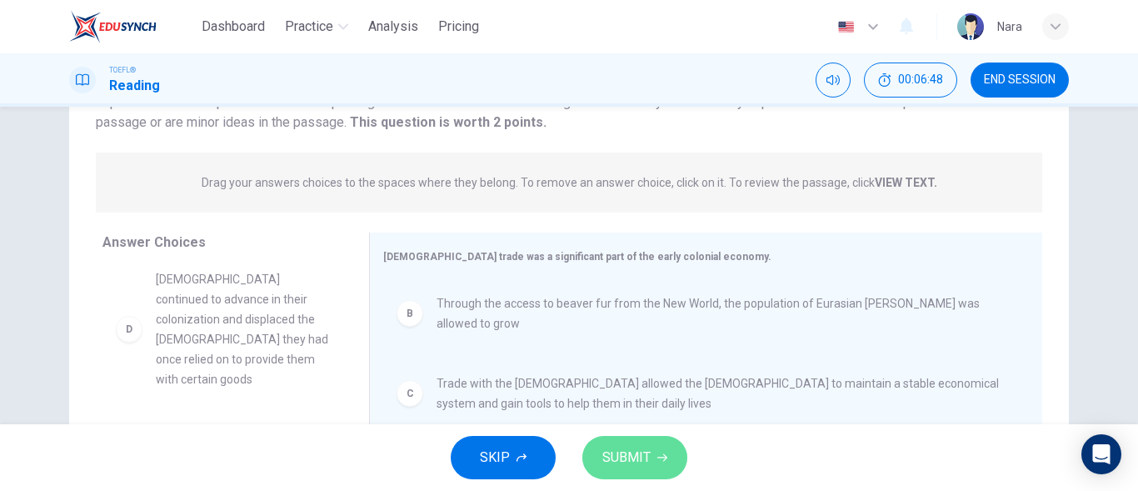
click at [646, 472] on button "SUBMIT" at bounding box center [634, 457] width 105 height 43
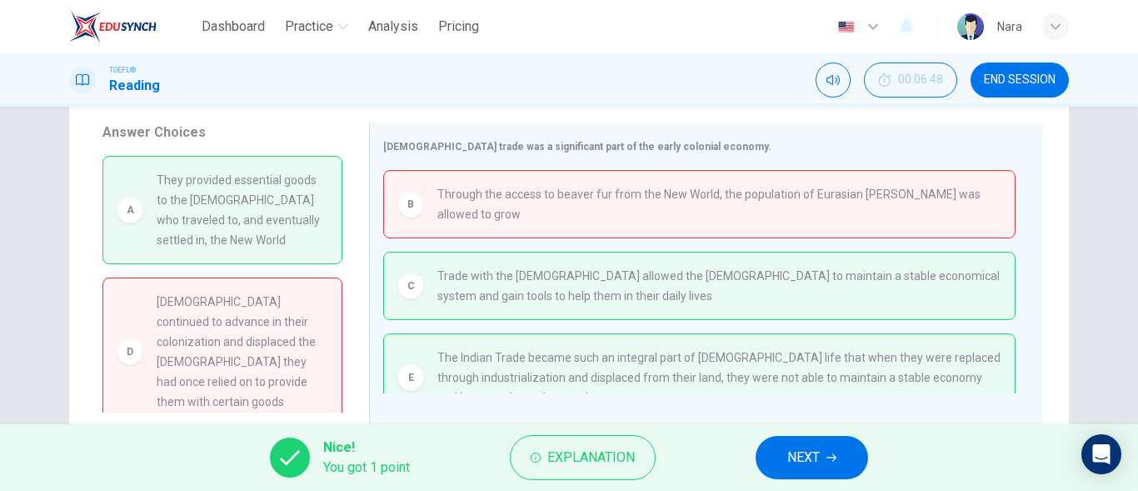
scroll to position [162, 0]
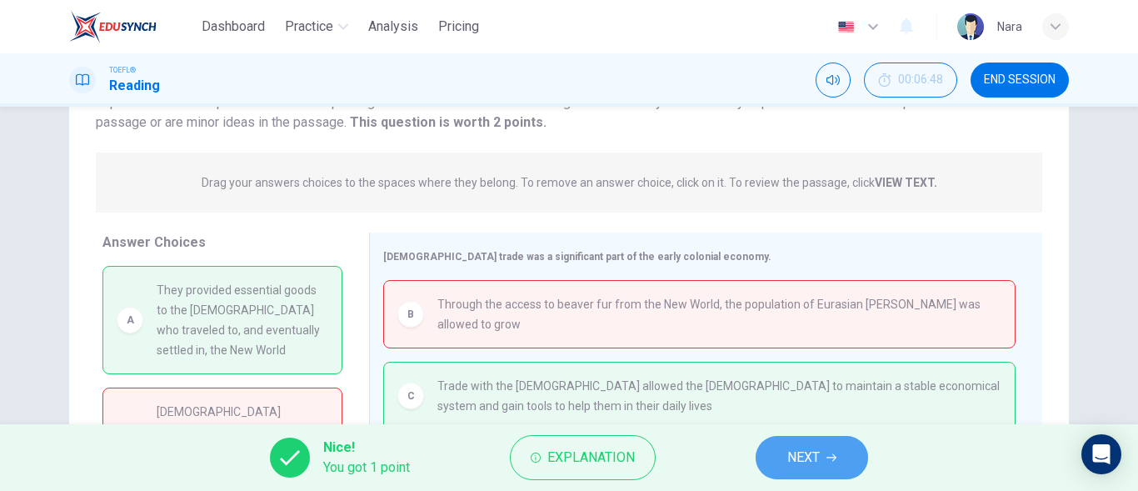
click at [792, 451] on span "NEXT" at bounding box center [803, 457] width 32 height 23
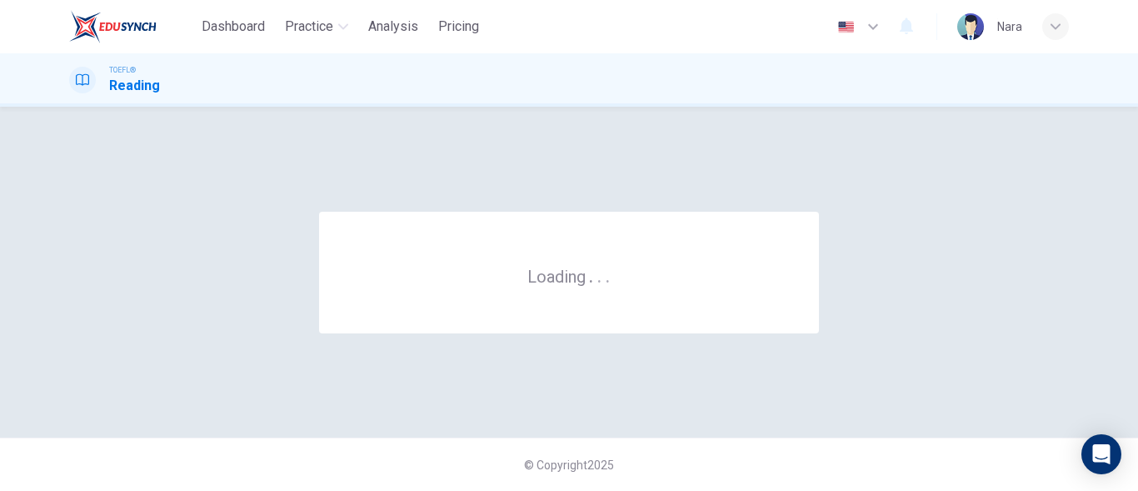
scroll to position [0, 0]
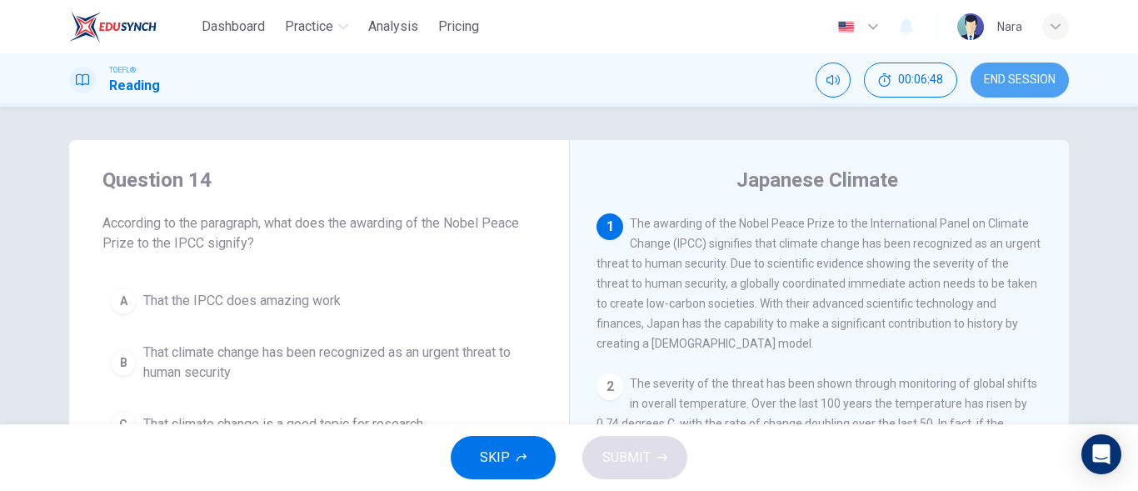
click at [1006, 82] on span "END SESSION" at bounding box center [1020, 79] width 72 height 13
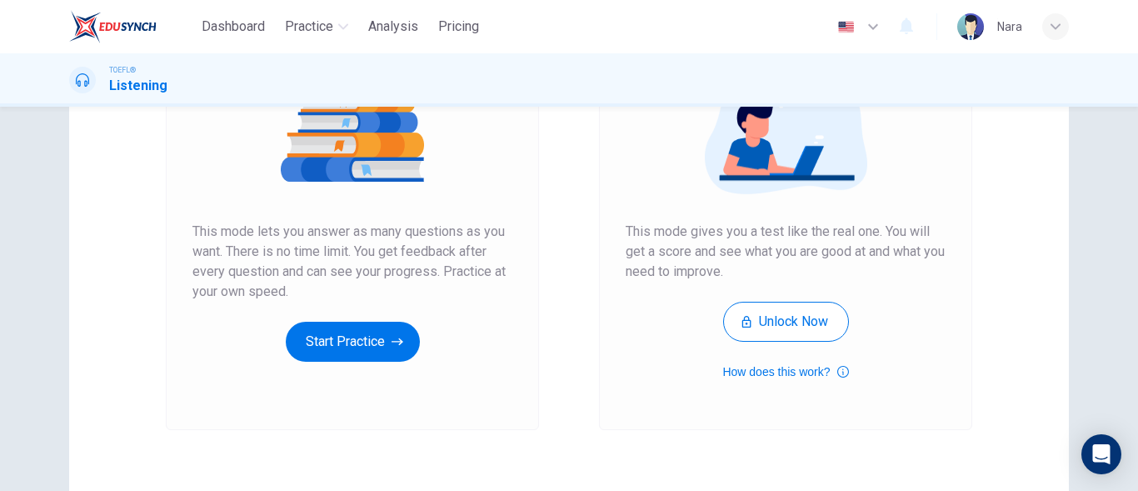
scroll to position [315, 0]
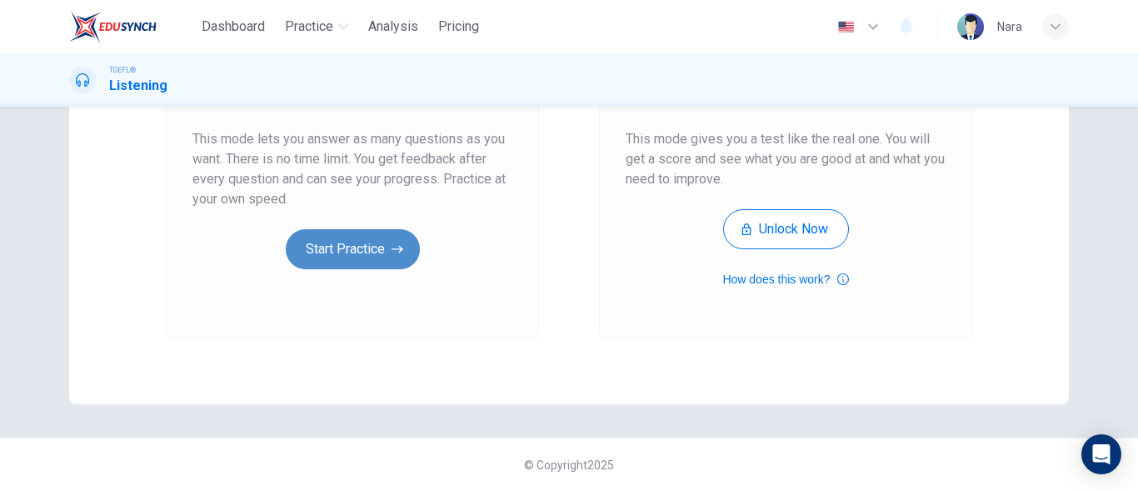
click at [352, 257] on button "Start Practice" at bounding box center [353, 249] width 134 height 40
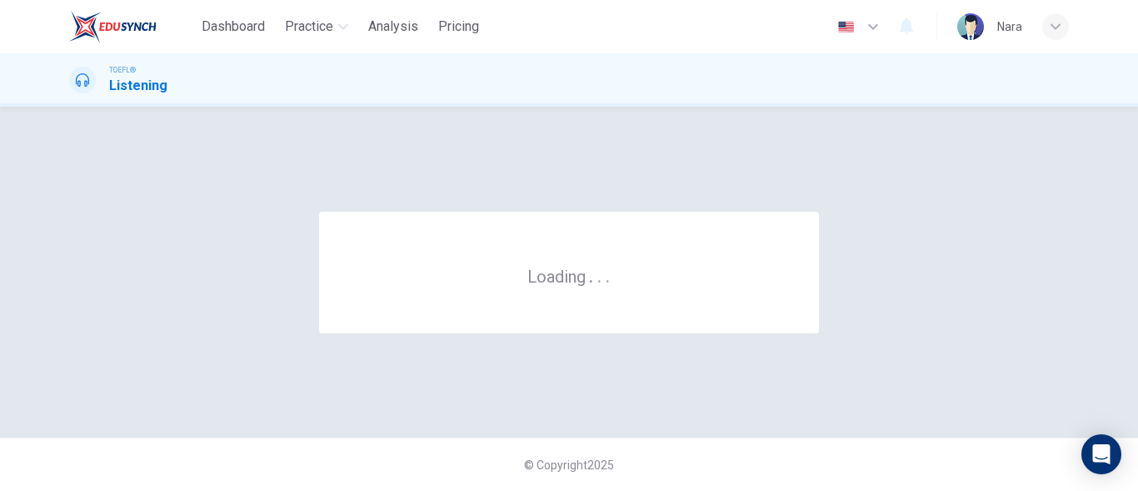
scroll to position [0, 0]
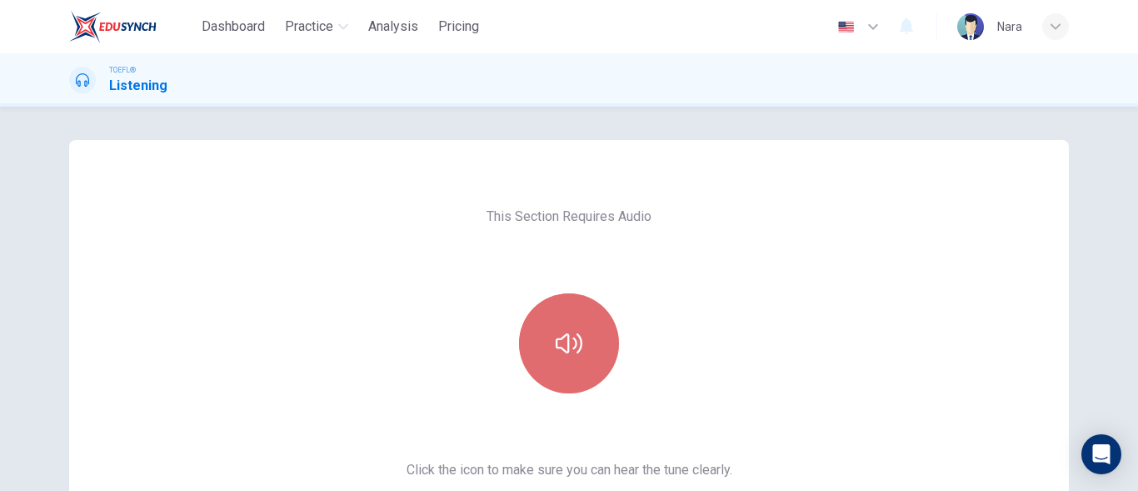
click at [574, 377] on button "button" at bounding box center [569, 343] width 100 height 100
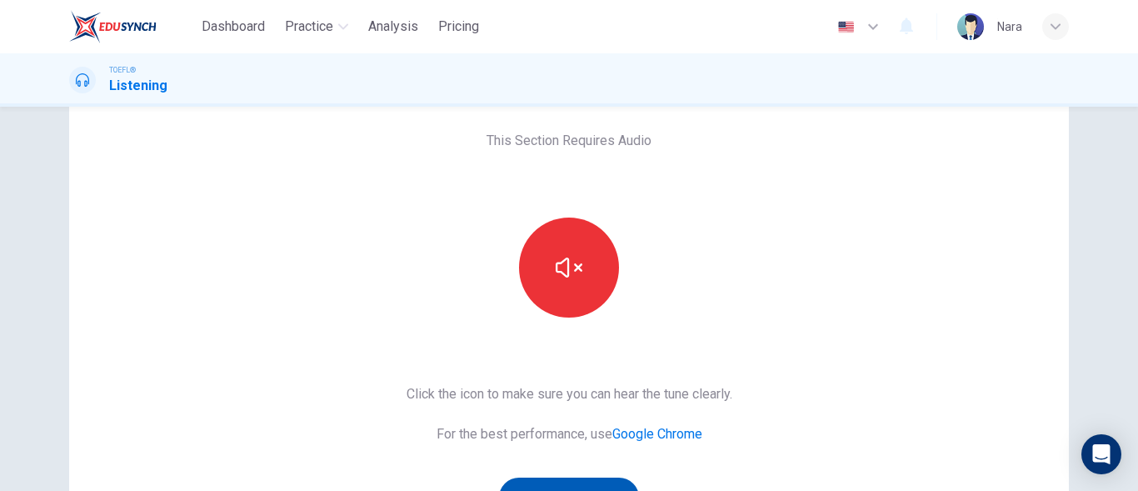
scroll to position [315, 0]
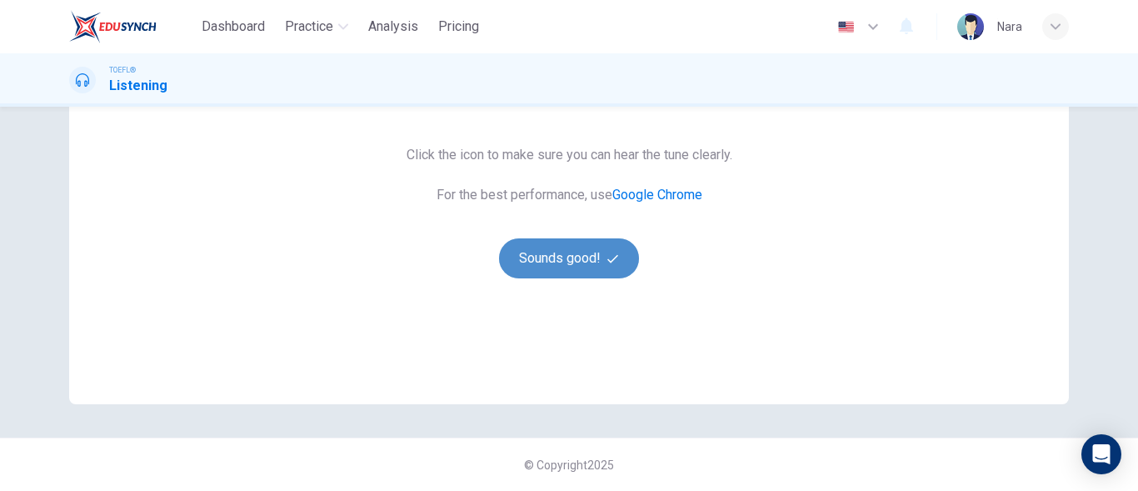
click at [544, 257] on button "Sounds good!" at bounding box center [569, 258] width 140 height 40
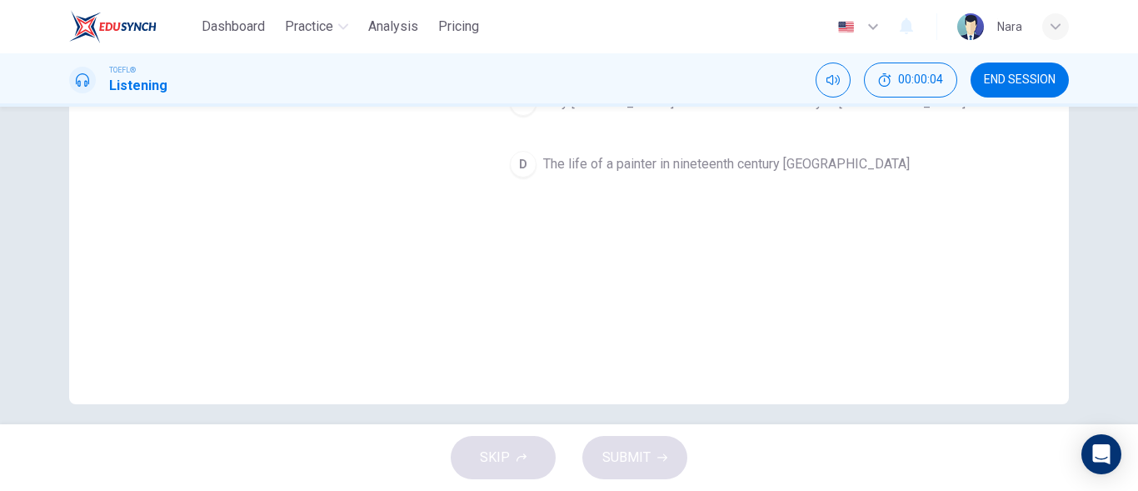
scroll to position [0, 0]
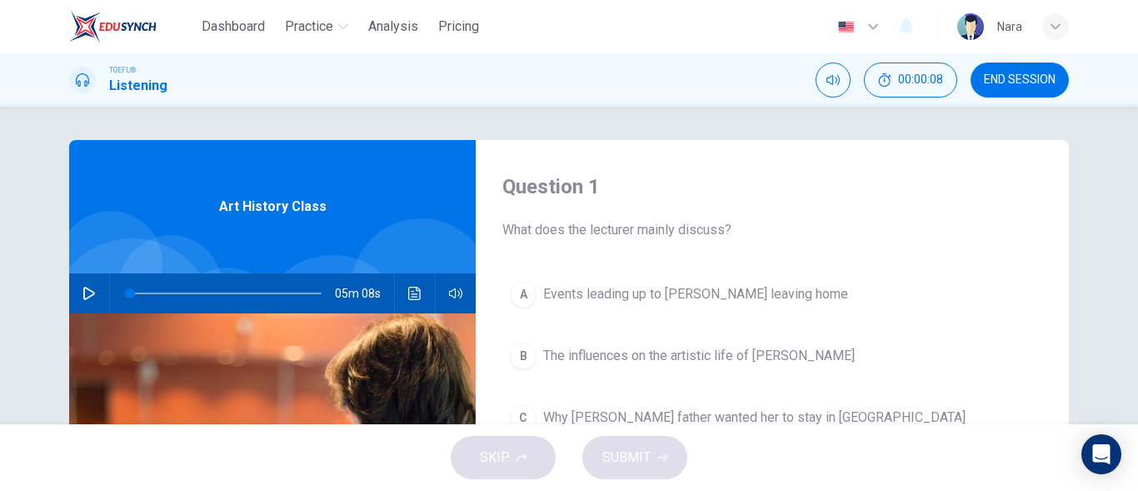
click at [995, 84] on span "END SESSION" at bounding box center [1020, 79] width 72 height 13
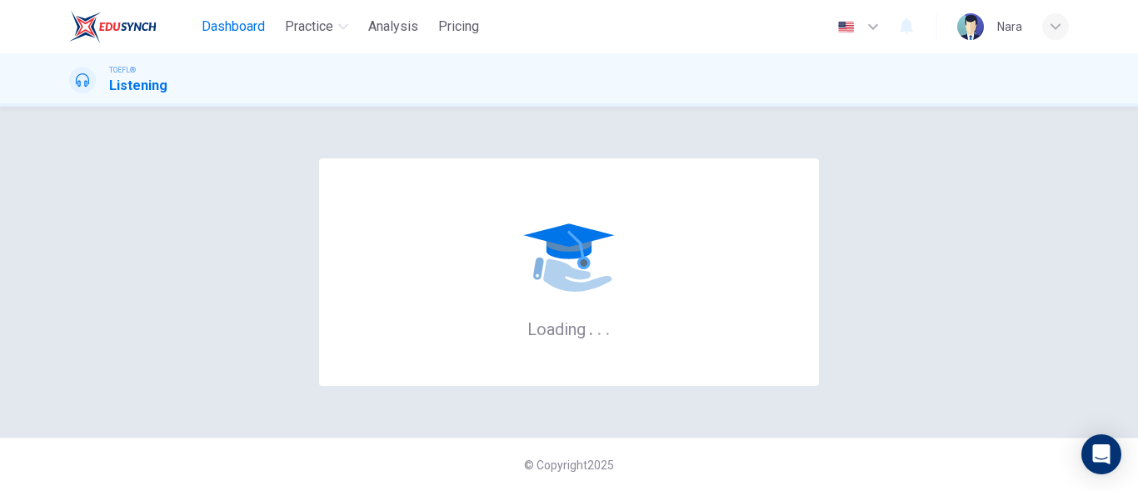
click at [252, 29] on span "Dashboard" at bounding box center [233, 27] width 63 height 20
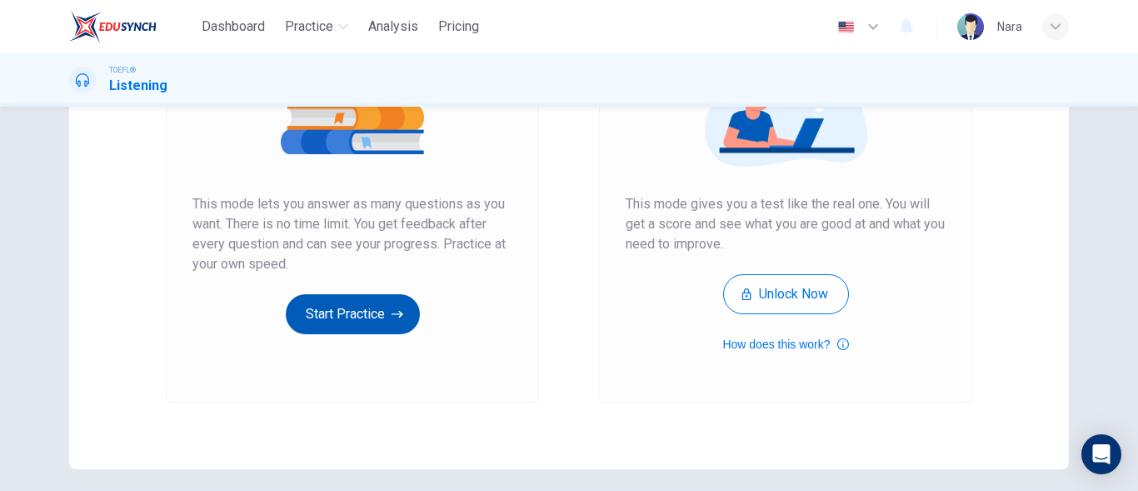
click at [372, 321] on button "Start Practice" at bounding box center [353, 314] width 134 height 40
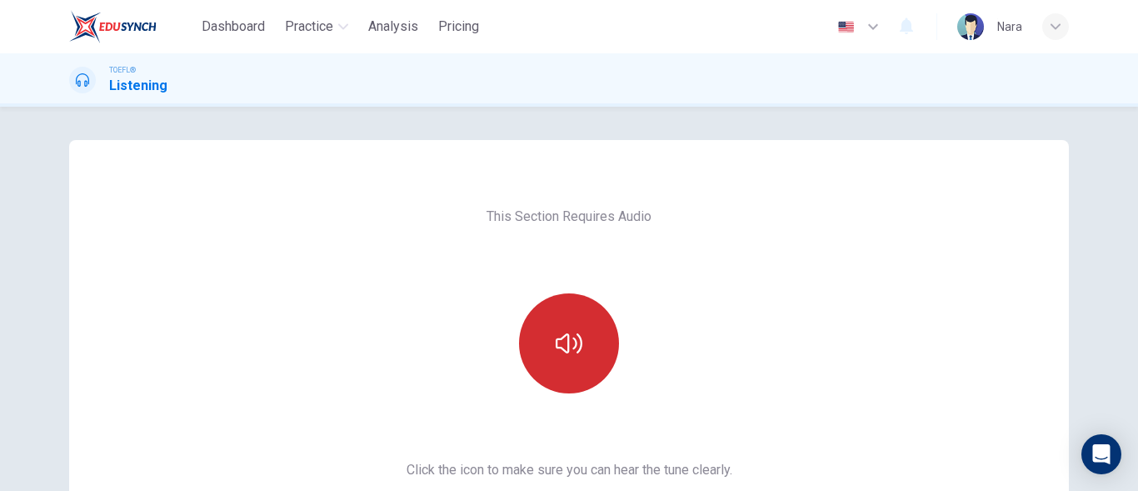
click at [592, 367] on button "button" at bounding box center [569, 343] width 100 height 100
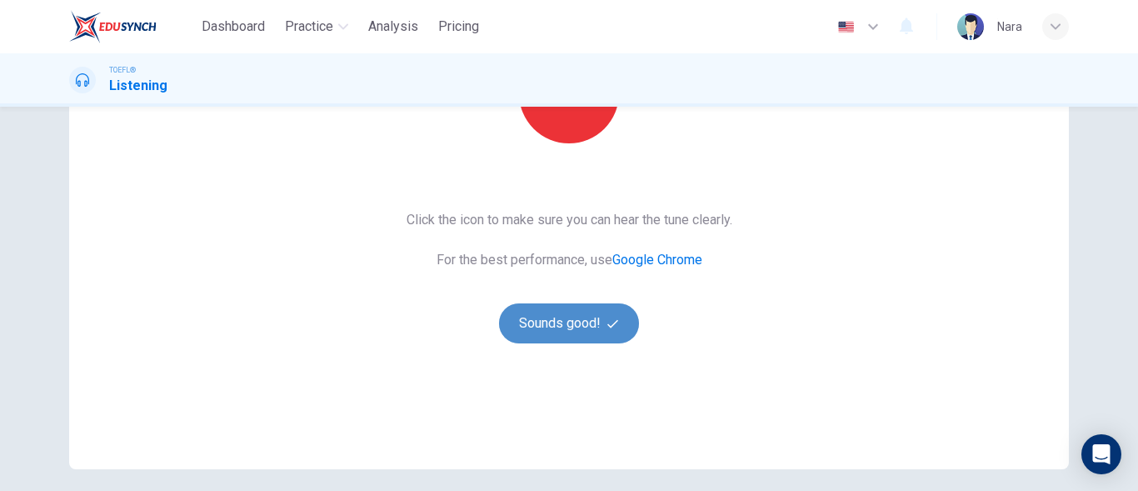
click at [535, 337] on button "Sounds good!" at bounding box center [569, 323] width 140 height 40
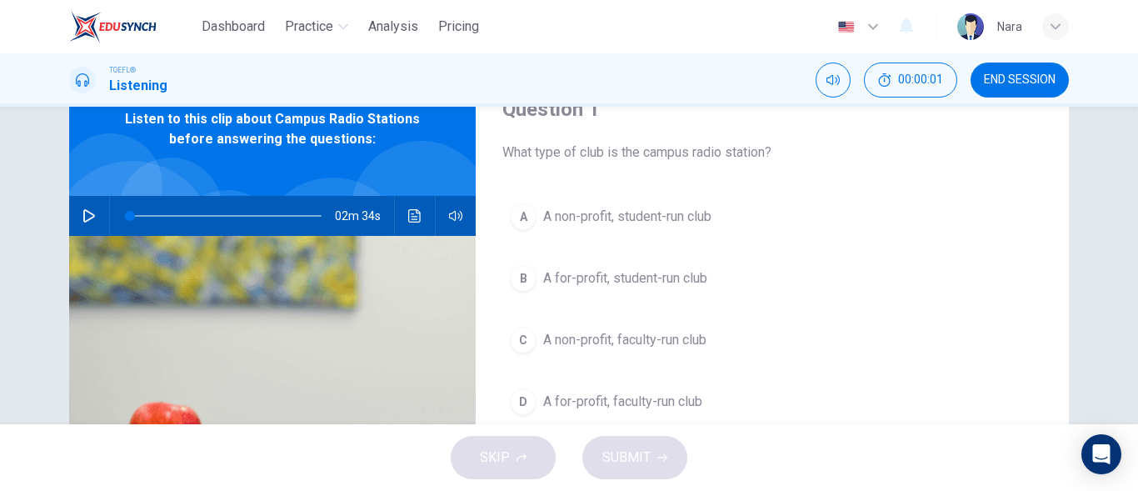
scroll to position [0, 0]
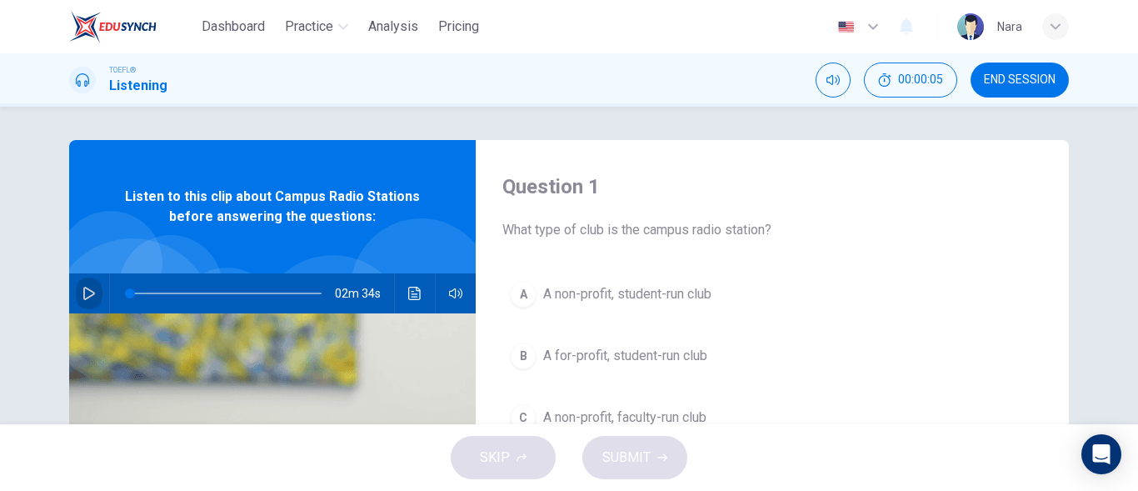
click at [93, 288] on button "button" at bounding box center [89, 293] width 27 height 40
type input "0"
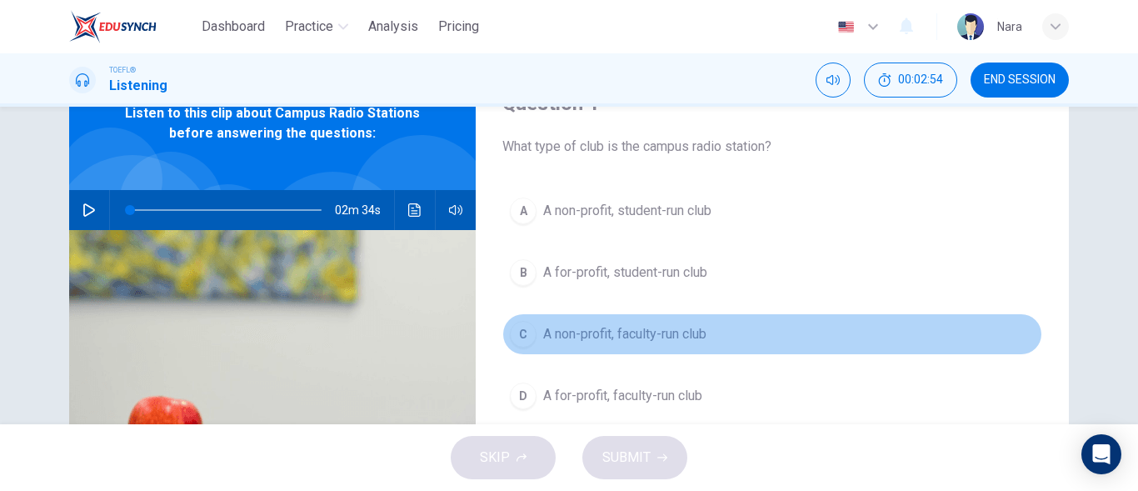
click at [686, 341] on span "A non-profit, faculty-run club" at bounding box center [624, 334] width 163 height 20
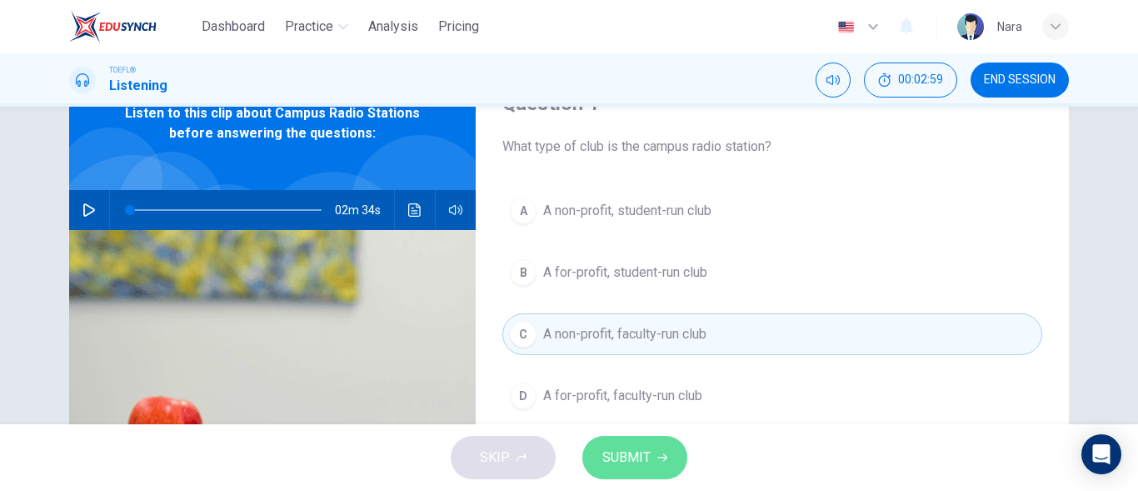
click at [650, 436] on button "SUBMIT" at bounding box center [634, 457] width 105 height 43
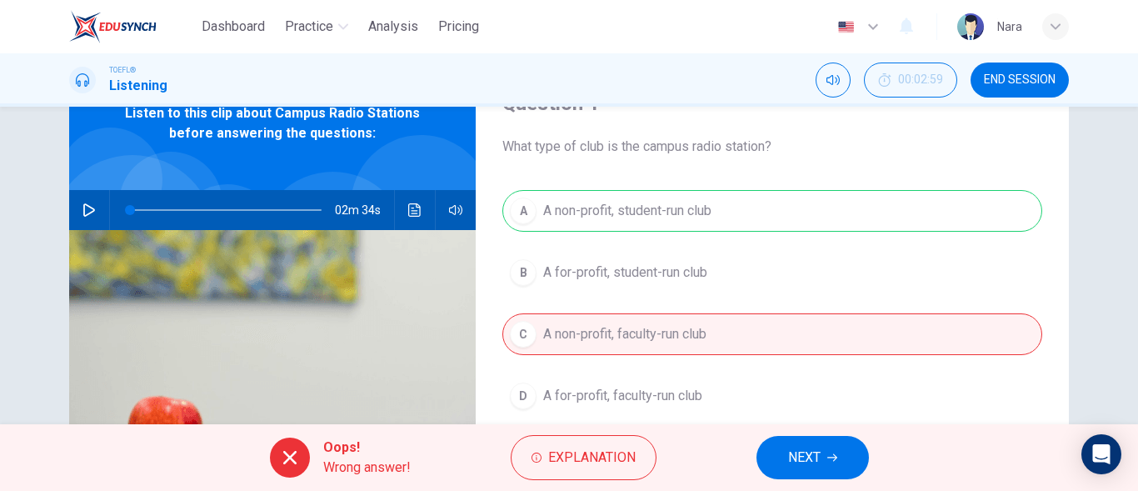
click at [797, 444] on button "NEXT" at bounding box center [813, 457] width 112 height 43
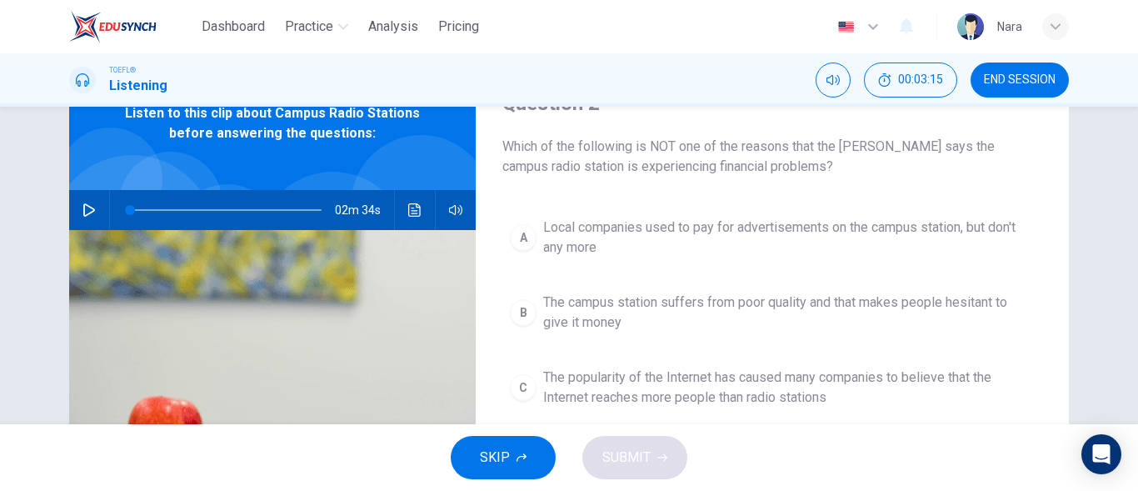
click at [667, 245] on span "Local companies used to pay for advertisements on the campus station, but don't…" at bounding box center [789, 237] width 492 height 40
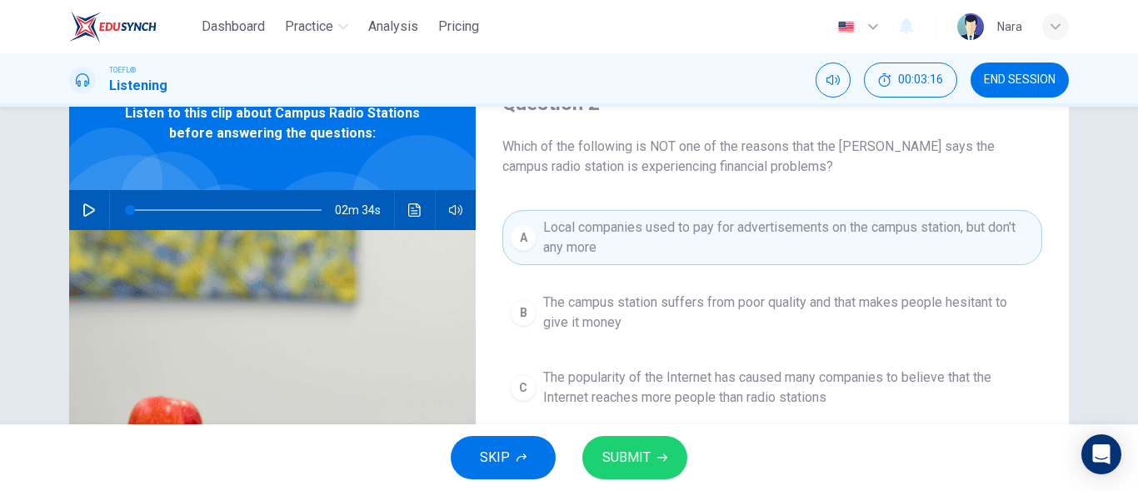
click at [614, 464] on span "SUBMIT" at bounding box center [626, 457] width 48 height 23
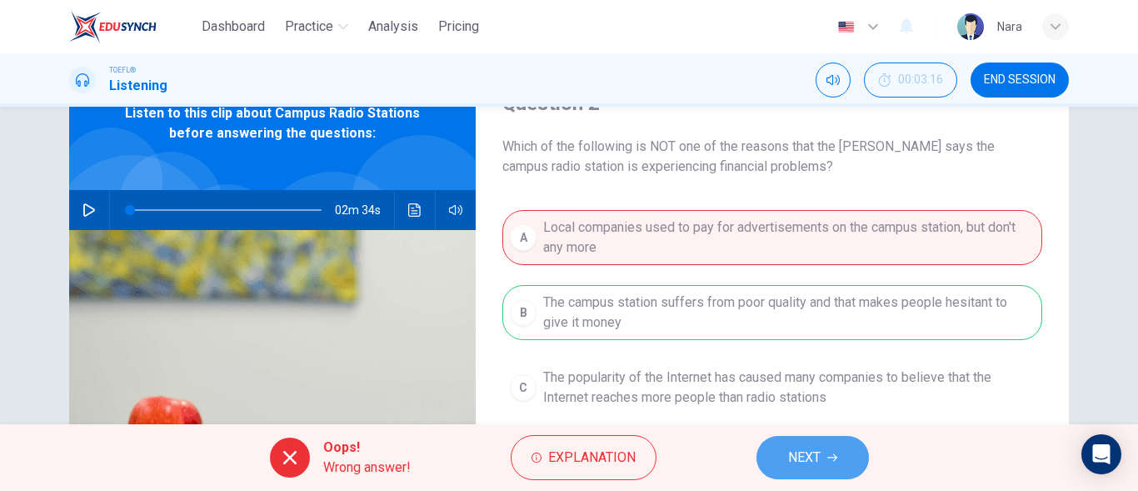
click at [822, 467] on button "NEXT" at bounding box center [813, 457] width 112 height 43
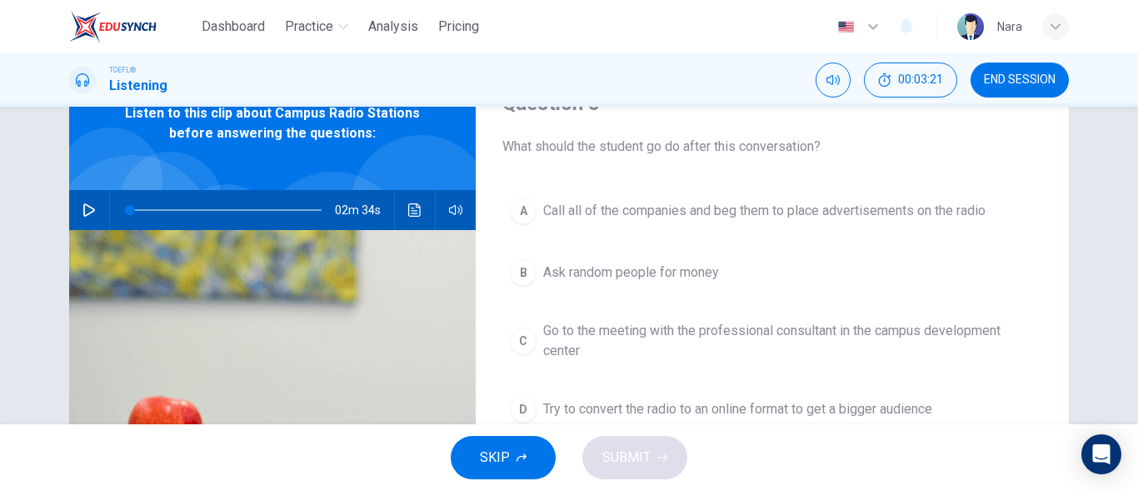
scroll to position [167, 0]
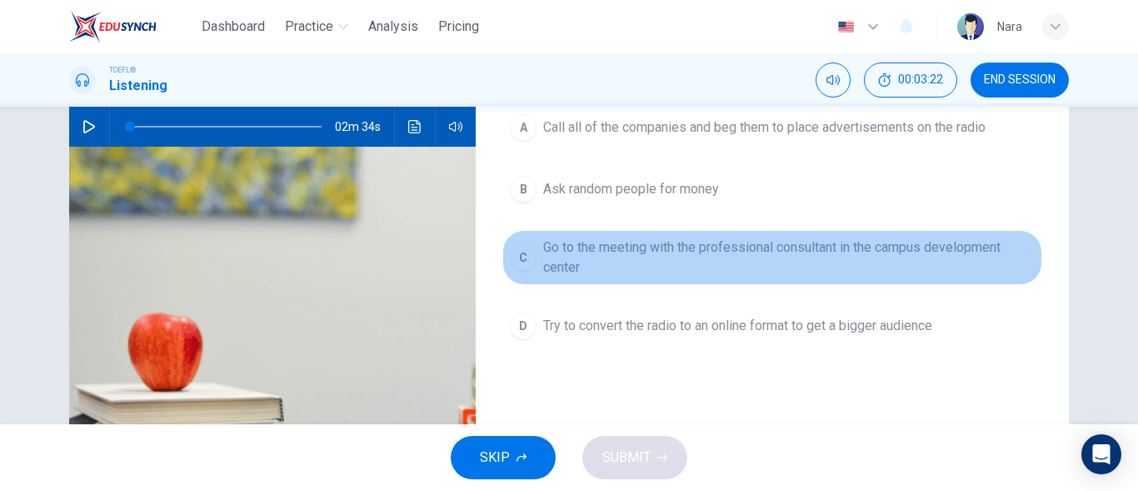
click at [659, 276] on span "Go to the meeting with the professional consultant in the campus development ce…" at bounding box center [789, 257] width 492 height 40
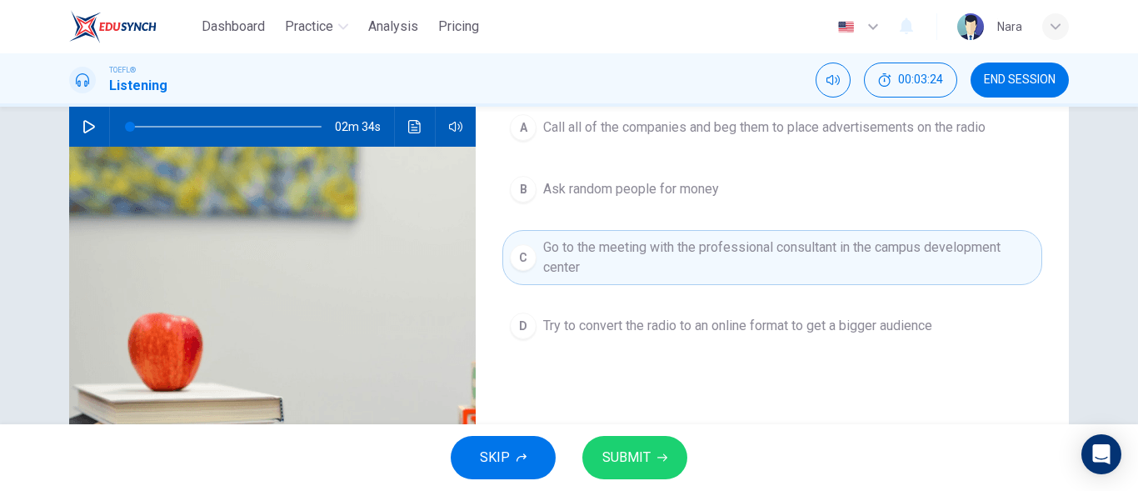
click at [597, 467] on button "SUBMIT" at bounding box center [634, 457] width 105 height 43
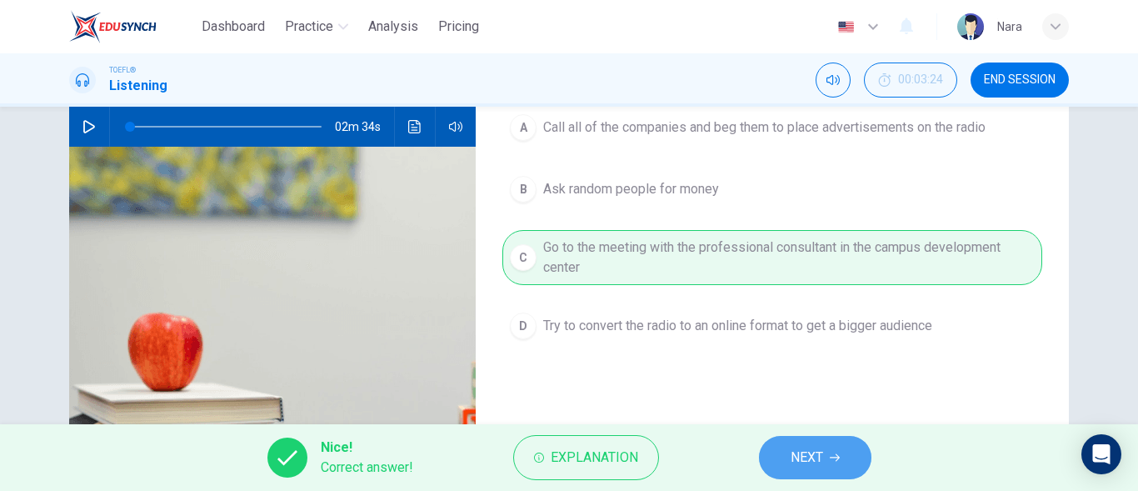
click at [788, 453] on button "NEXT" at bounding box center [815, 457] width 112 height 43
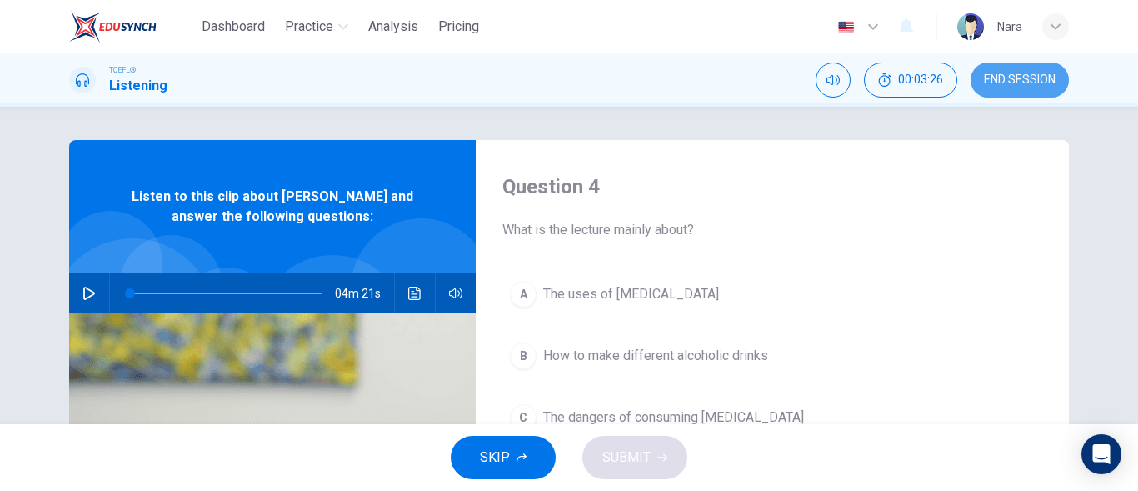
click at [1013, 80] on span "END SESSION" at bounding box center [1020, 79] width 72 height 13
